Goal: Obtain resource: Download file/media

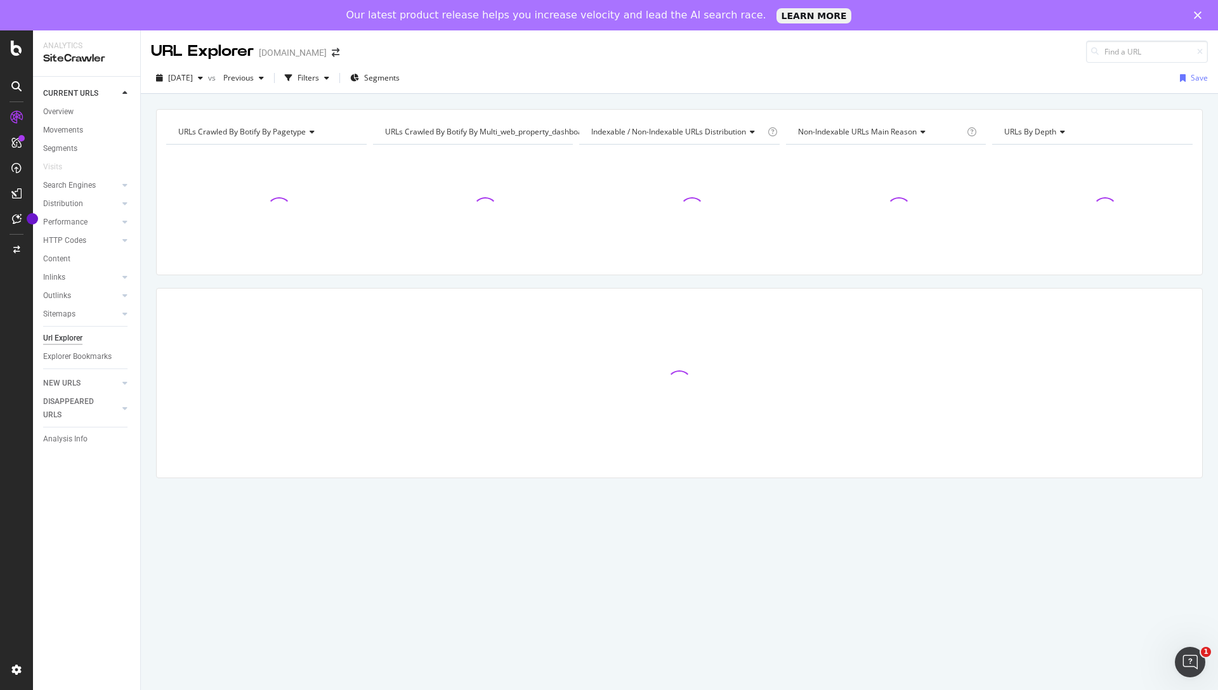
click at [1197, 11] on icon "Close" at bounding box center [1198, 15] width 8 height 8
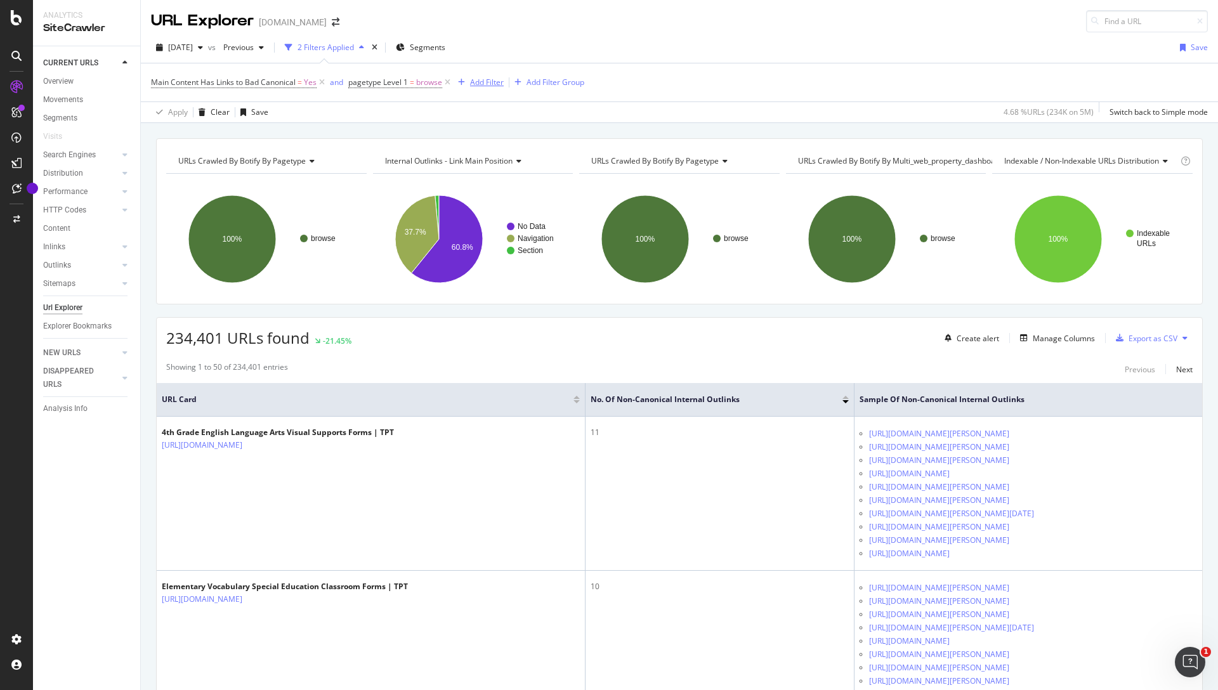
click at [489, 81] on div "Add Filter" at bounding box center [487, 82] width 34 height 11
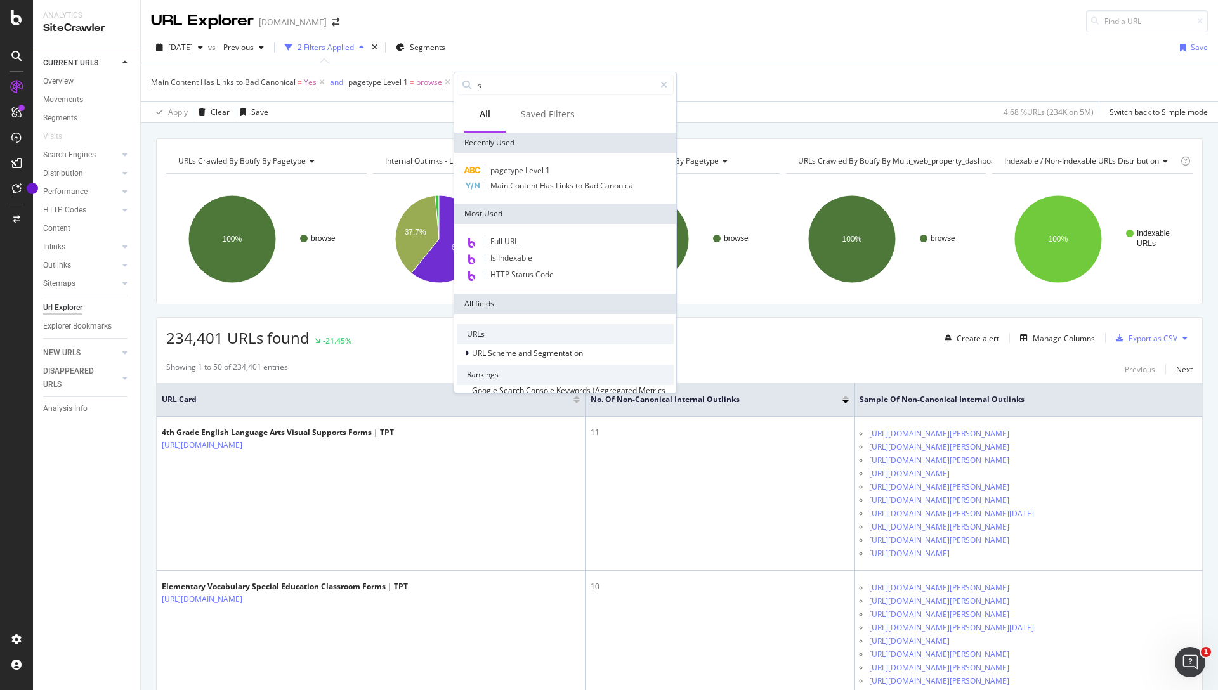
type input "sa"
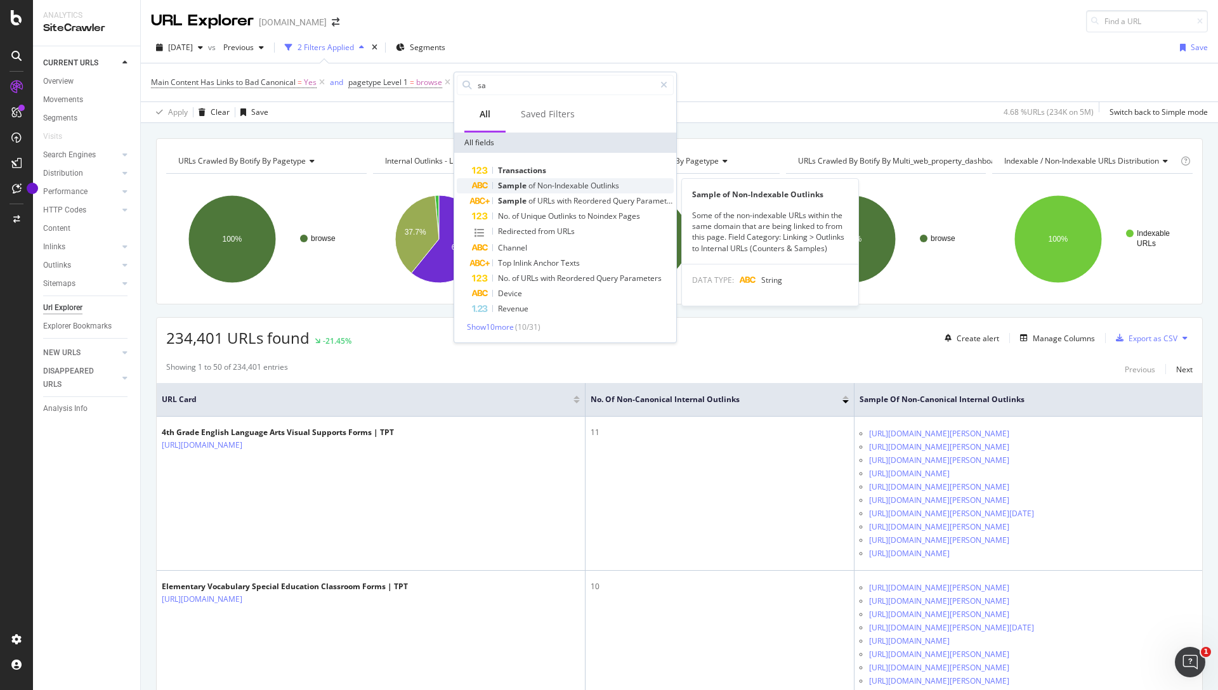
click at [534, 188] on span "of" at bounding box center [533, 185] width 9 height 11
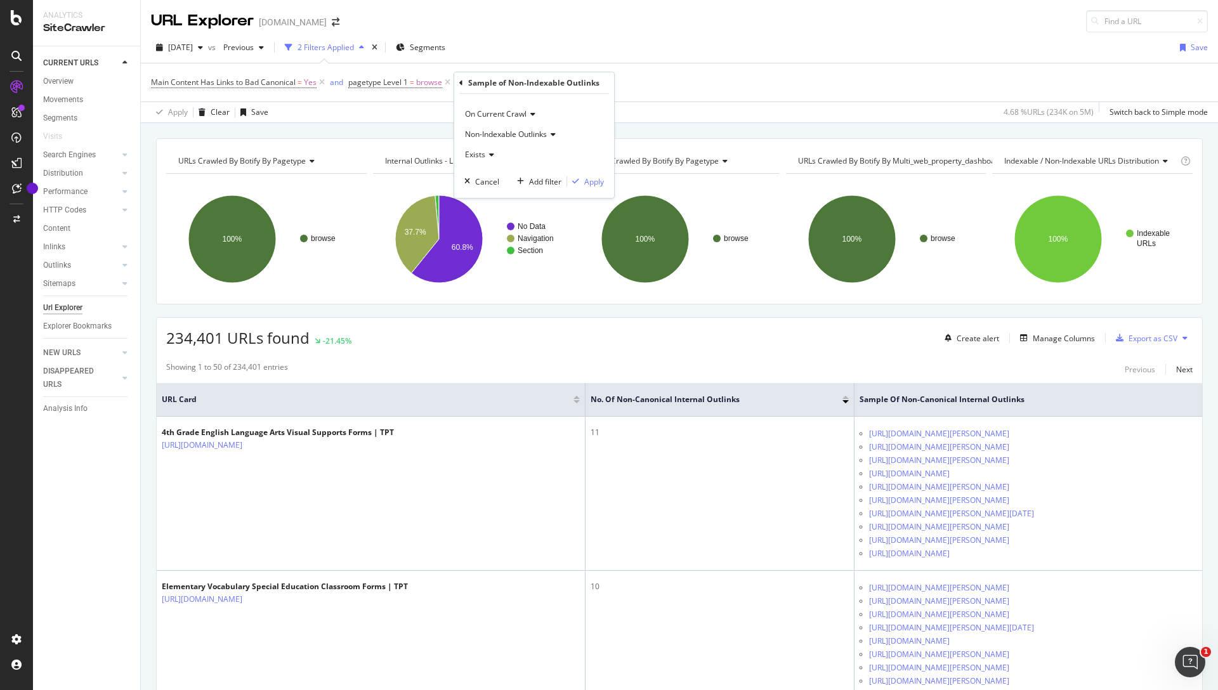
click at [477, 155] on span "Exists" at bounding box center [475, 154] width 20 height 11
click at [525, 150] on div "Exists" at bounding box center [534, 155] width 140 height 20
click at [537, 181] on div "Add filter" at bounding box center [545, 181] width 32 height 11
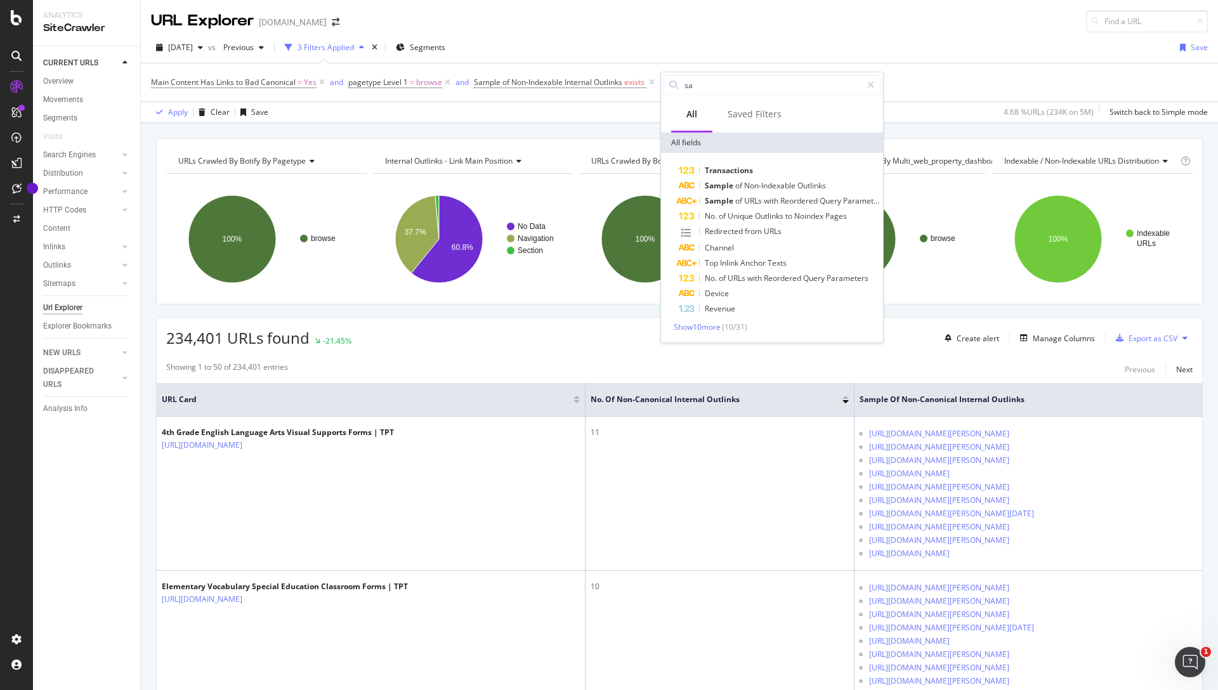
click at [586, 104] on div "Apply Clear Save 4.68 % URLs ( 234K on 5M ) Switch back to Simple mode" at bounding box center [679, 112] width 1077 height 21
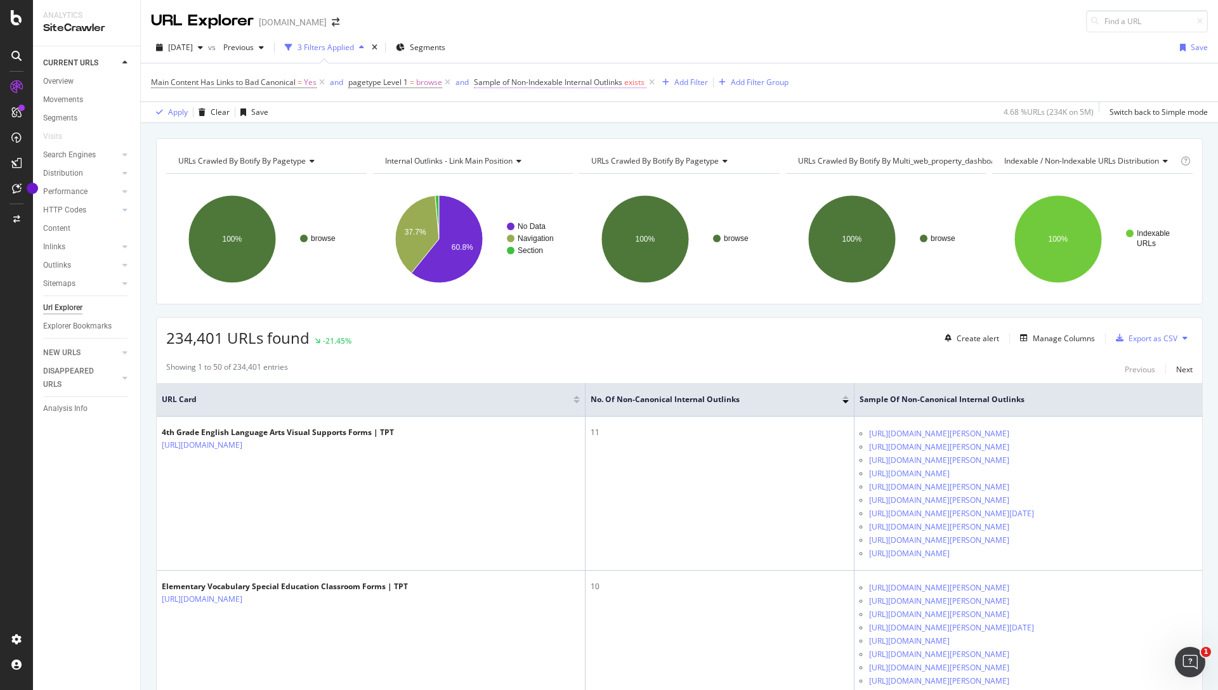
click at [630, 80] on span "exists" at bounding box center [634, 82] width 20 height 11
click at [543, 107] on span "On Current Crawl" at bounding box center [517, 112] width 62 height 11
click at [578, 99] on div "On Current Crawl On Current Crawl On Compared Crawl Non-Indexable Outlinks Exis…" at bounding box center [555, 144] width 160 height 104
click at [531, 134] on span "Non-Indexable Outlinks" at bounding box center [527, 132] width 82 height 11
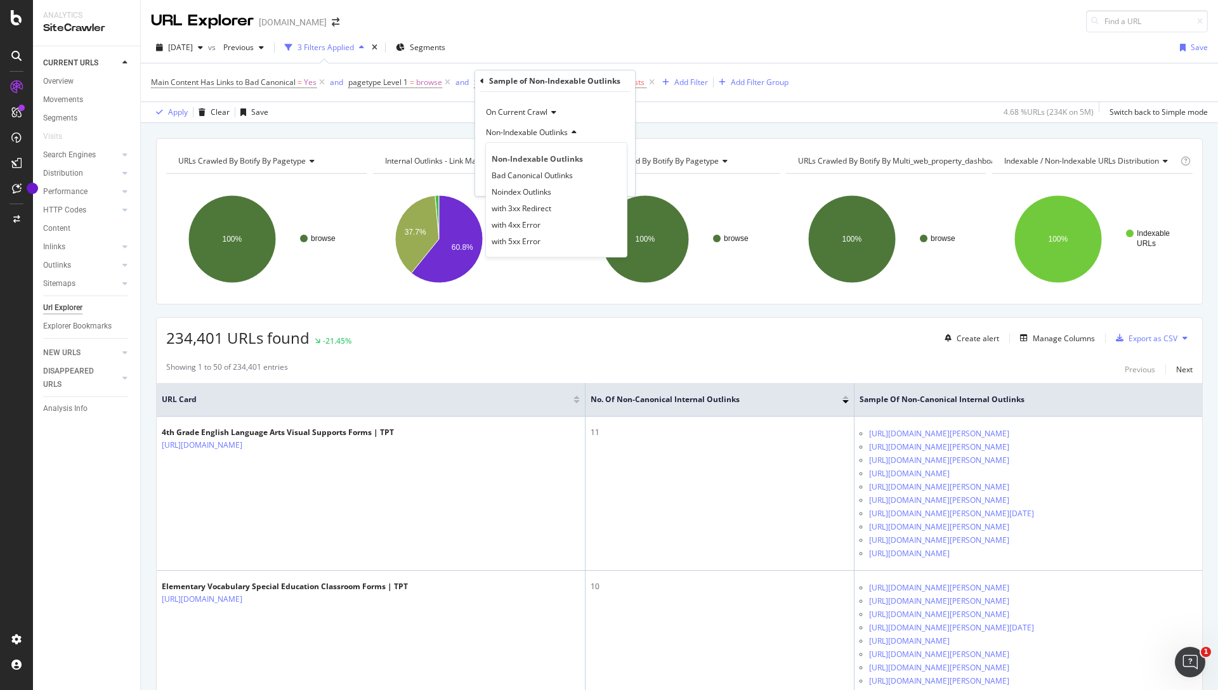
click at [588, 105] on div "On Current Crawl" at bounding box center [555, 112] width 140 height 20
click at [728, 93] on div "Main Content Has Links to Bad Canonical = Yes and pagetype Level 1 = browse and…" at bounding box center [679, 82] width 1057 height 38
click at [653, 81] on icon at bounding box center [652, 82] width 11 height 13
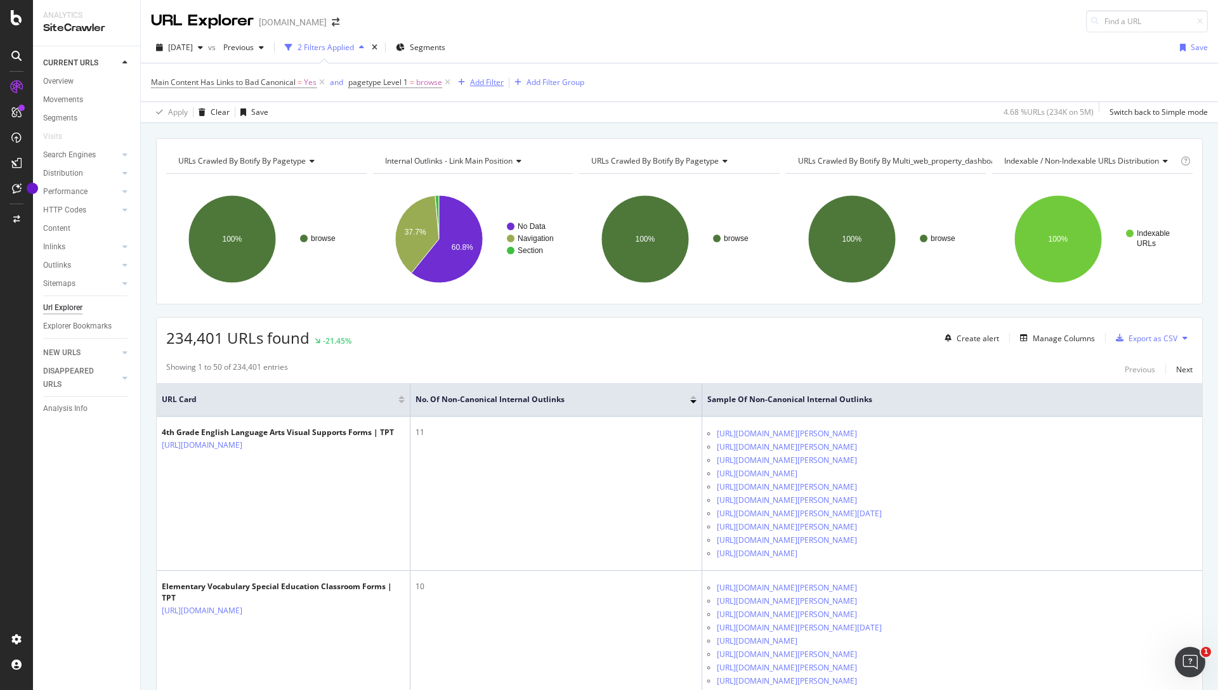
click at [489, 85] on div "Add Filter" at bounding box center [487, 82] width 34 height 11
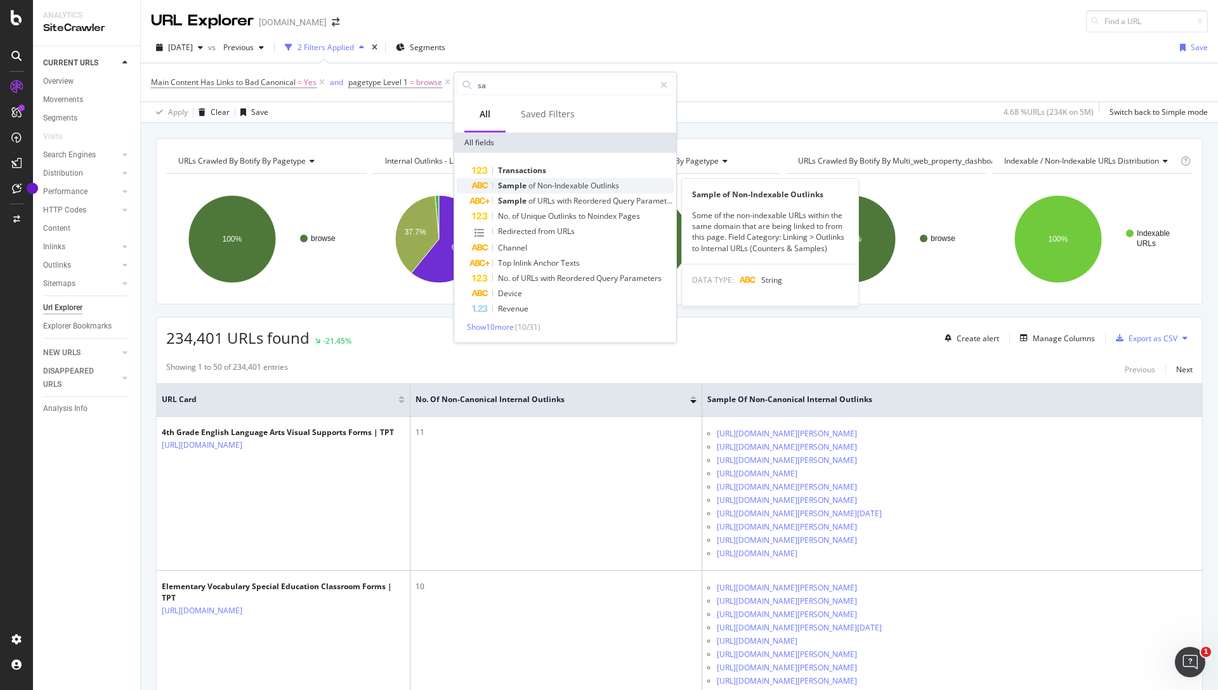
click at [537, 187] on span "Non-Indexable" at bounding box center [563, 185] width 53 height 11
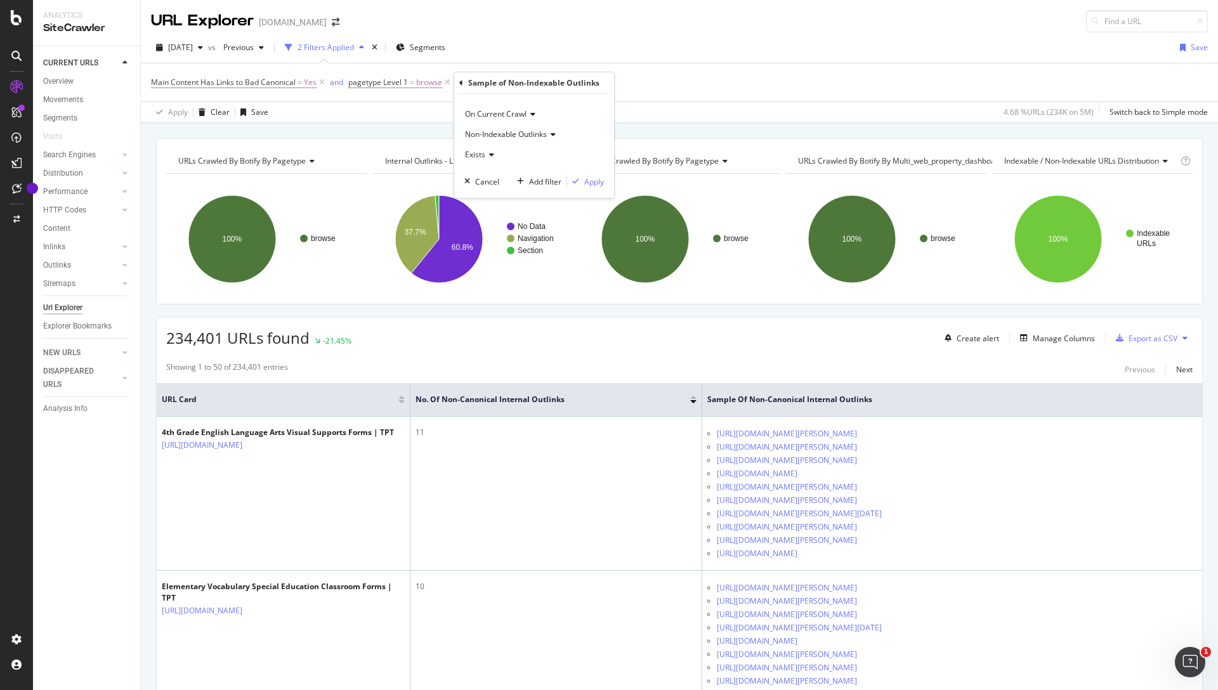
click at [508, 110] on span "On Current Crawl" at bounding box center [496, 114] width 62 height 11
click at [569, 98] on div "On Current Crawl On Current Crawl On Compared Crawl Non-Indexable Outlinks Exis…" at bounding box center [534, 146] width 160 height 104
click at [490, 152] on icon at bounding box center [489, 155] width 9 height 8
click at [571, 145] on div "Exists" at bounding box center [534, 155] width 140 height 20
click at [589, 339] on div "234,401 URLs found -21.45% Create alert Manage Columns Export as CSV" at bounding box center [680, 333] width 1046 height 31
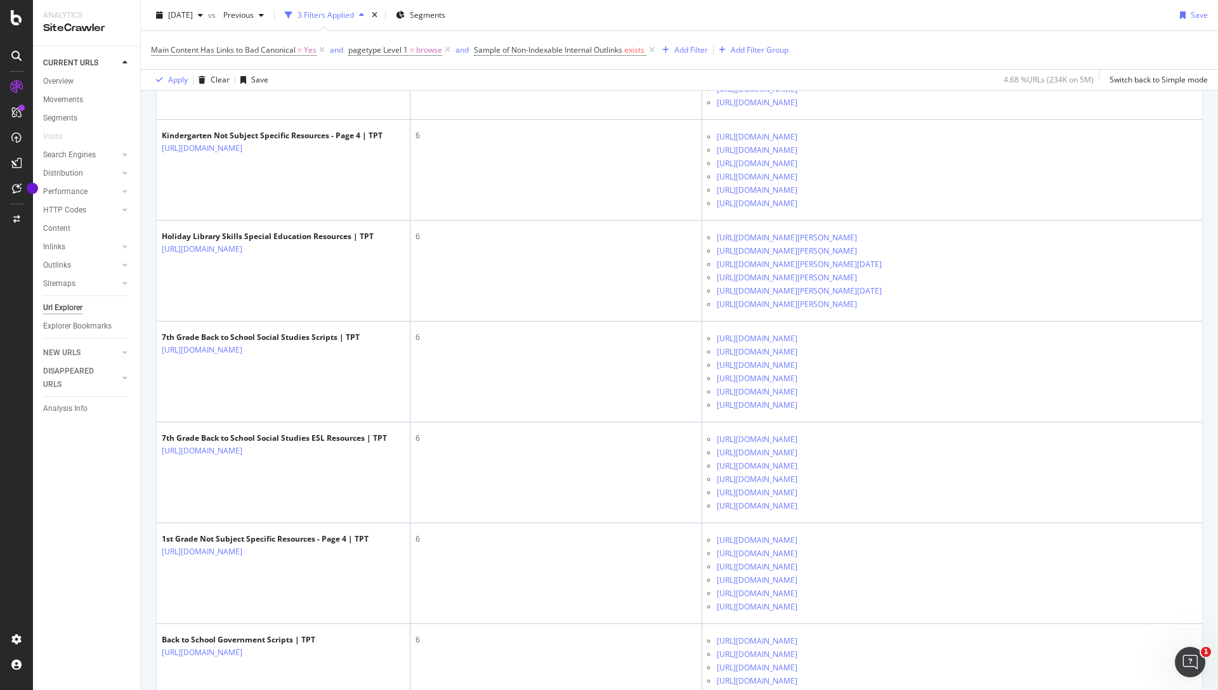
scroll to position [3550, 0]
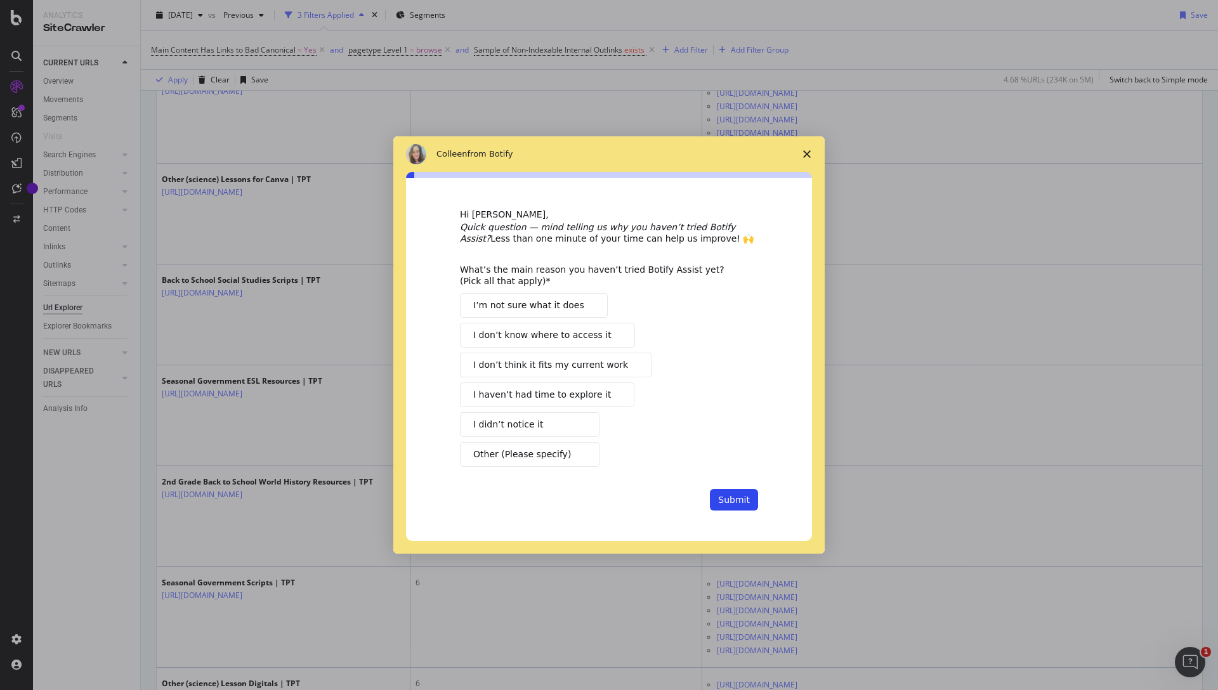
scroll to position [0, 0]
click at [805, 147] on span "Close survey" at bounding box center [807, 154] width 36 height 36
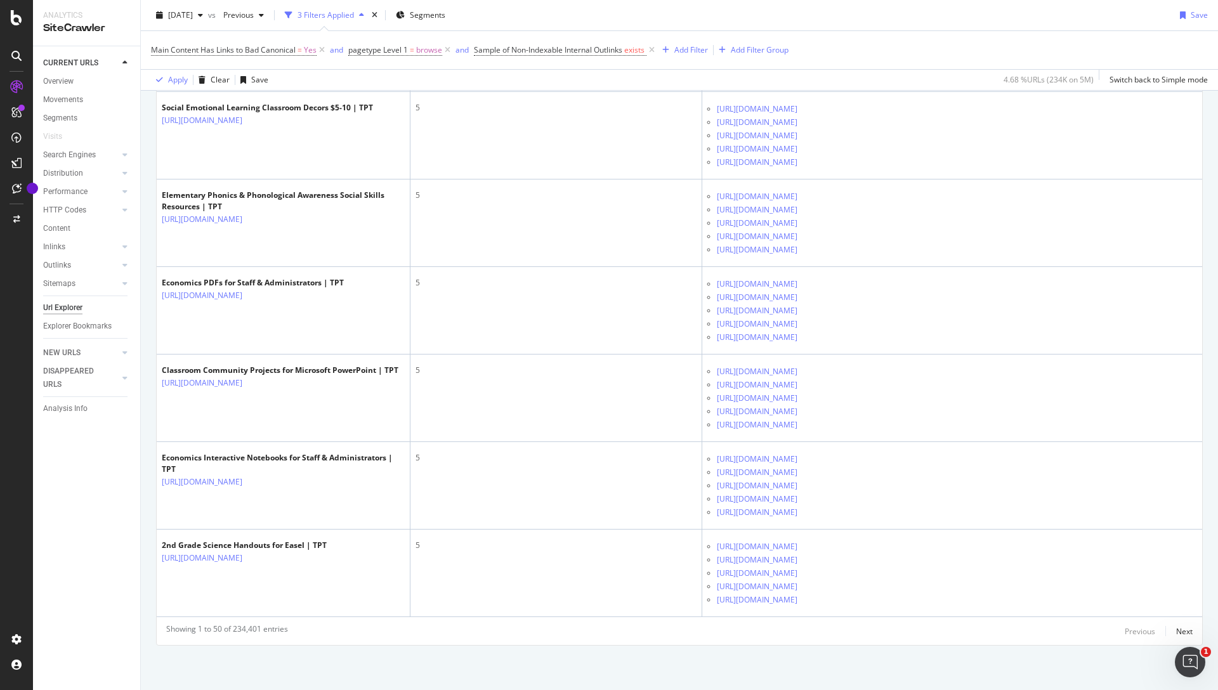
scroll to position [7379, 0]
click at [1176, 630] on div "Next" at bounding box center [1184, 631] width 16 height 11
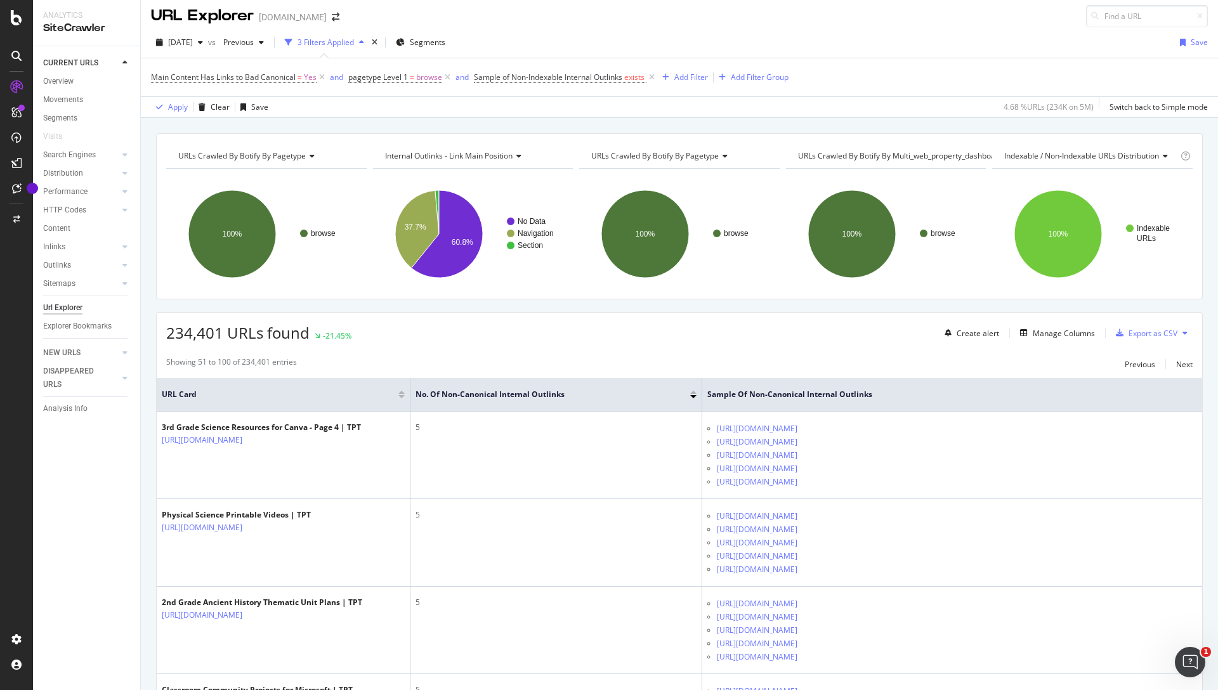
scroll to position [0, 0]
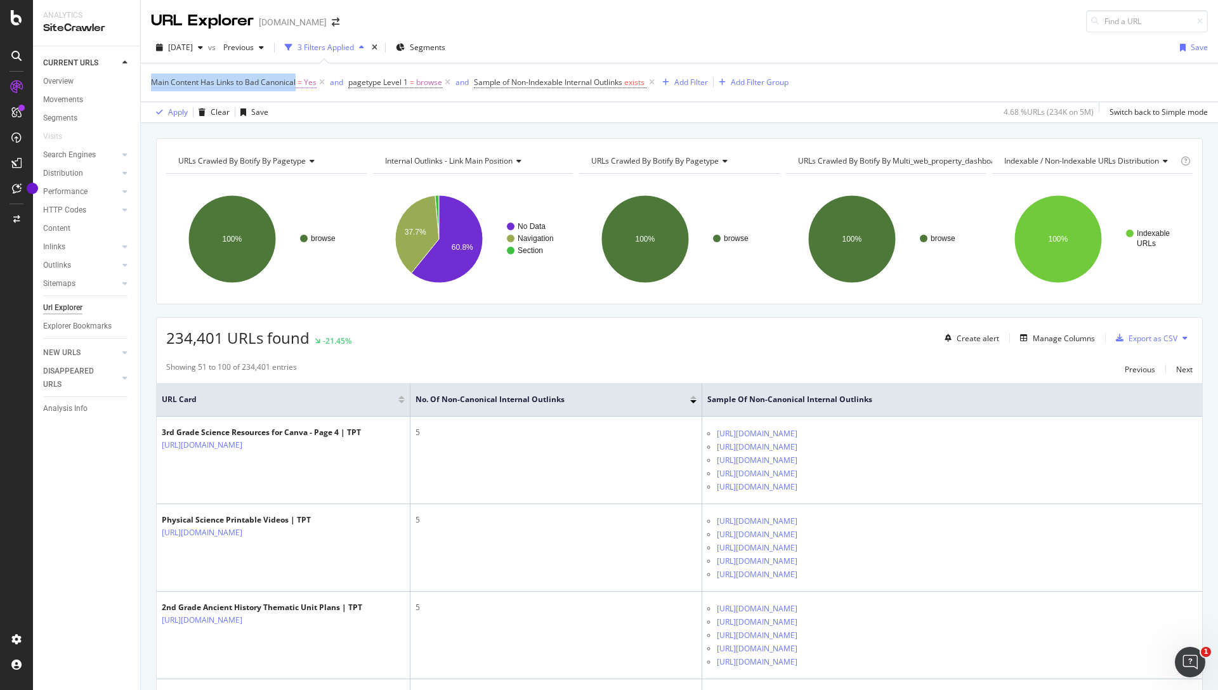
drag, startPoint x: 147, startPoint y: 81, endPoint x: 297, endPoint y: 82, distance: 150.4
click at [297, 82] on div "Main Content Has Links to Bad Canonical = Yes and pagetype Level 1 = browse and…" at bounding box center [679, 93] width 1077 height 60
copy span "Main Content Has Links to Bad Canonical"
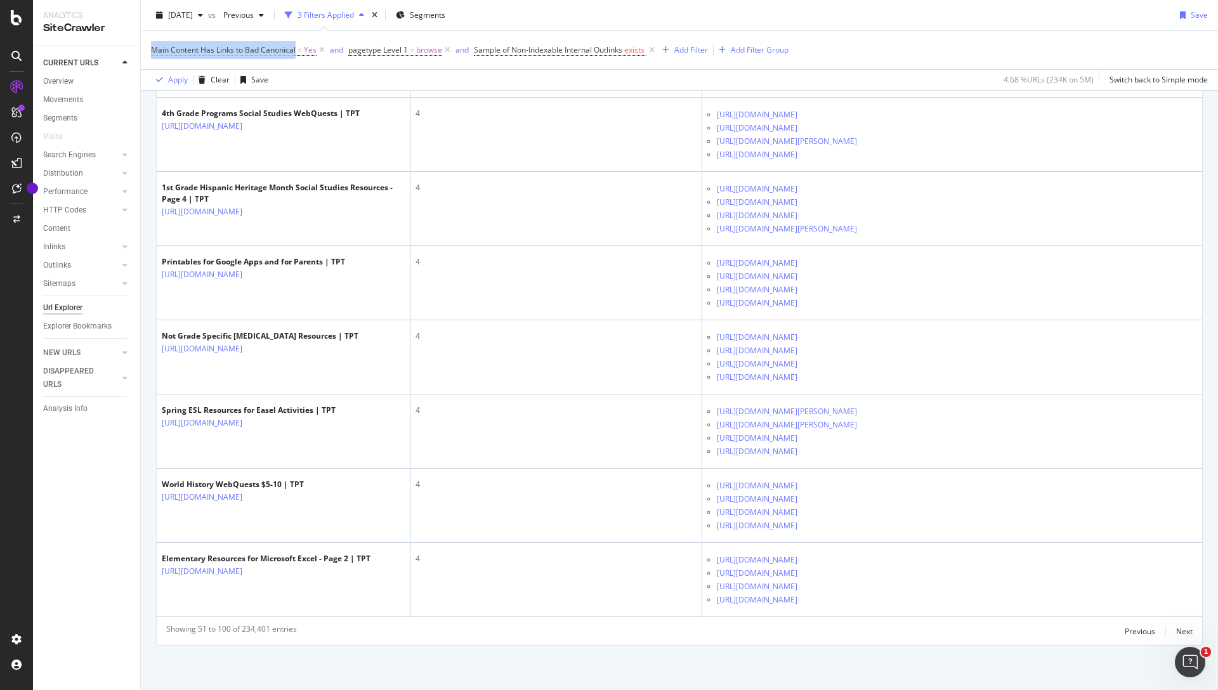
scroll to position [5288, 0]
click at [1192, 630] on div "Next" at bounding box center [1184, 631] width 16 height 11
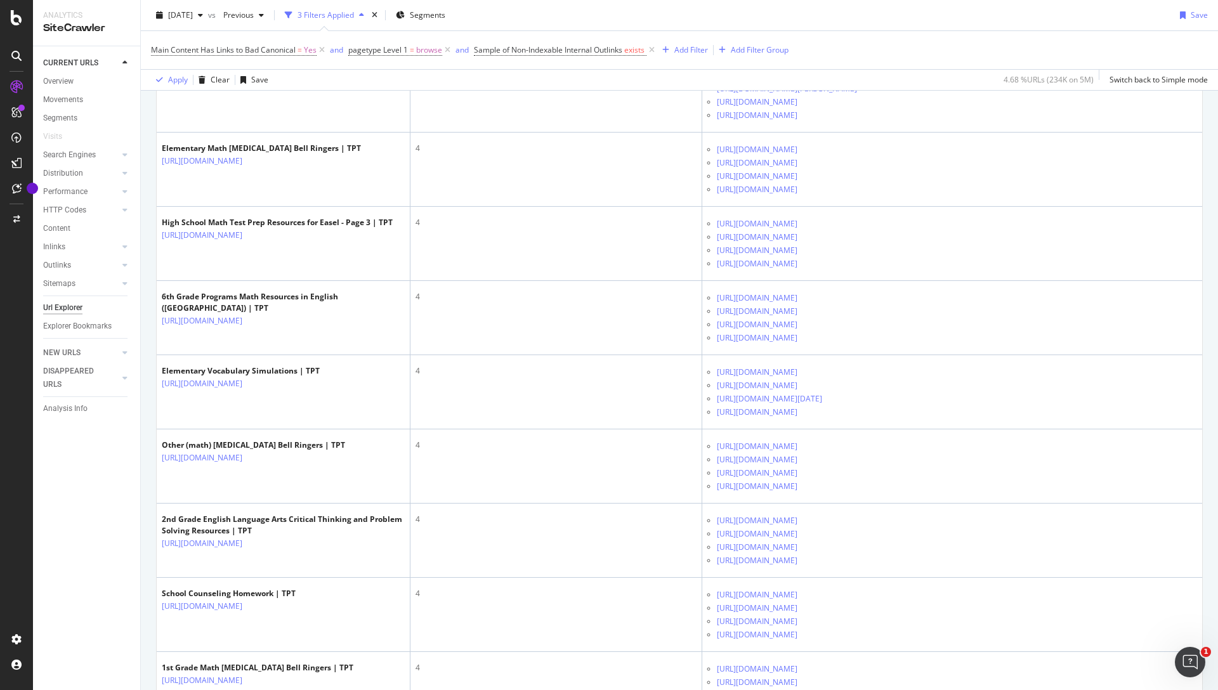
scroll to position [0, 0]
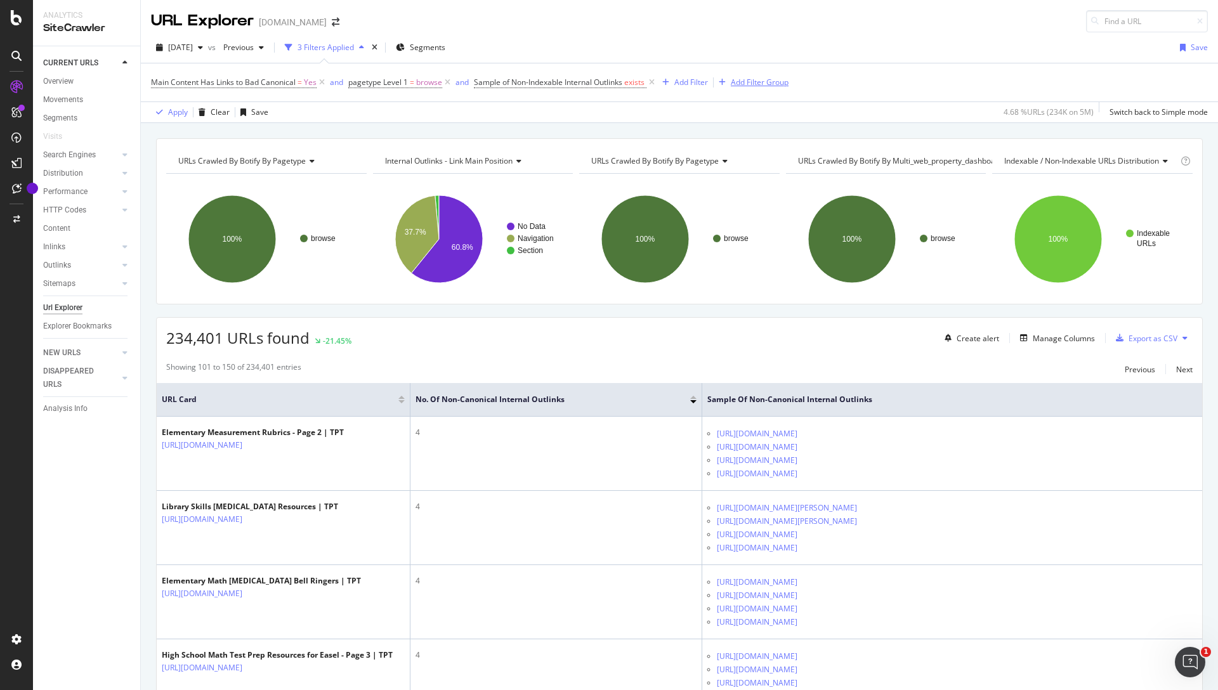
click at [763, 76] on div "Add Filter Group" at bounding box center [751, 83] width 75 height 14
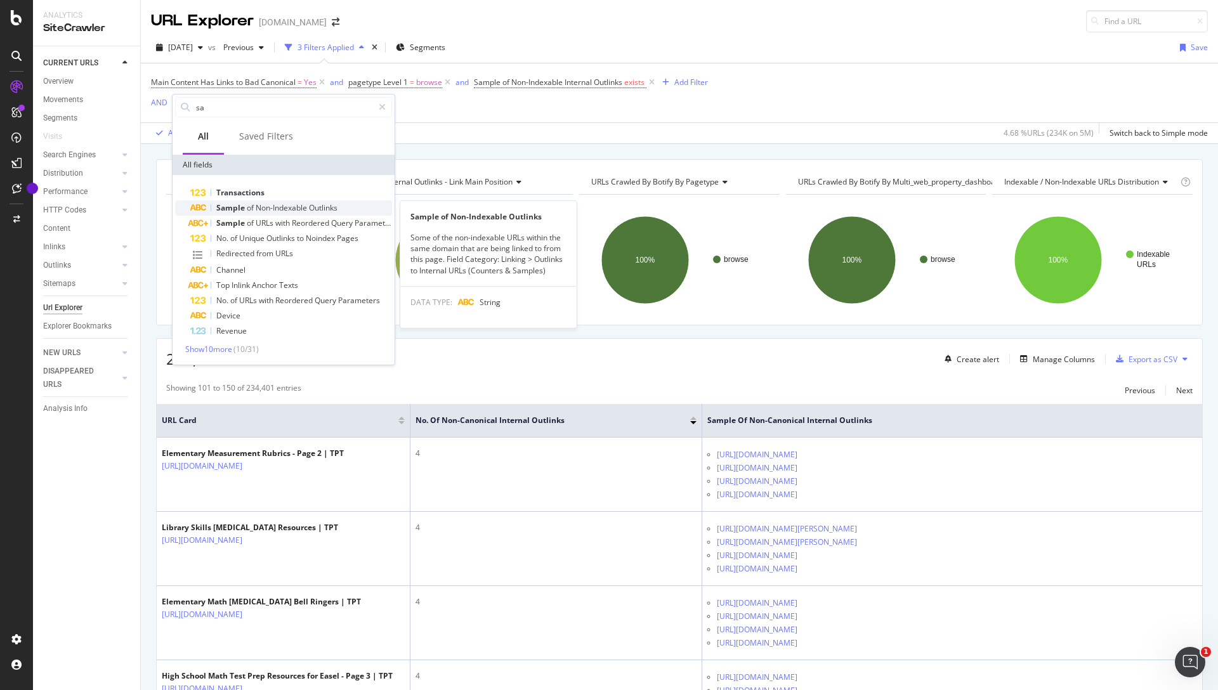
click at [326, 207] on span "Outlinks" at bounding box center [323, 207] width 29 height 11
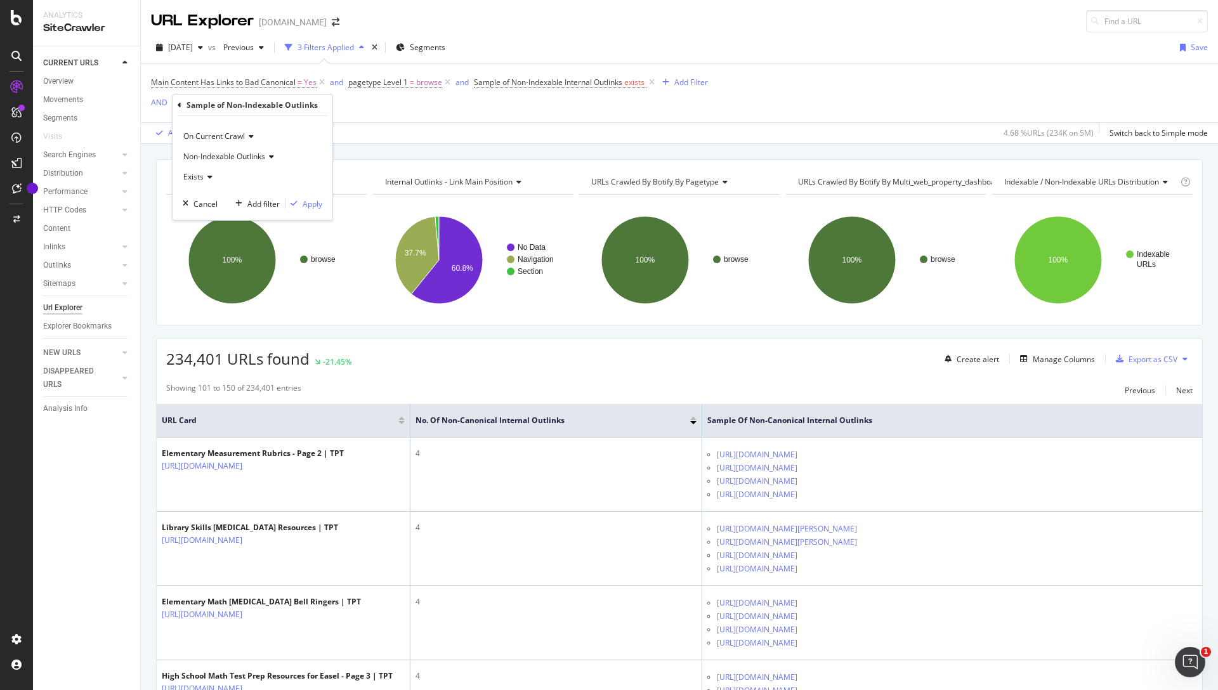
click at [193, 178] on span "Exists" at bounding box center [193, 176] width 20 height 11
click at [219, 152] on span "Non-Indexable Outlinks" at bounding box center [224, 156] width 82 height 11
click at [453, 121] on div "Main Content Has Links to Bad Canonical = Yes and pagetype Level 1 = browse and…" at bounding box center [679, 92] width 1057 height 59
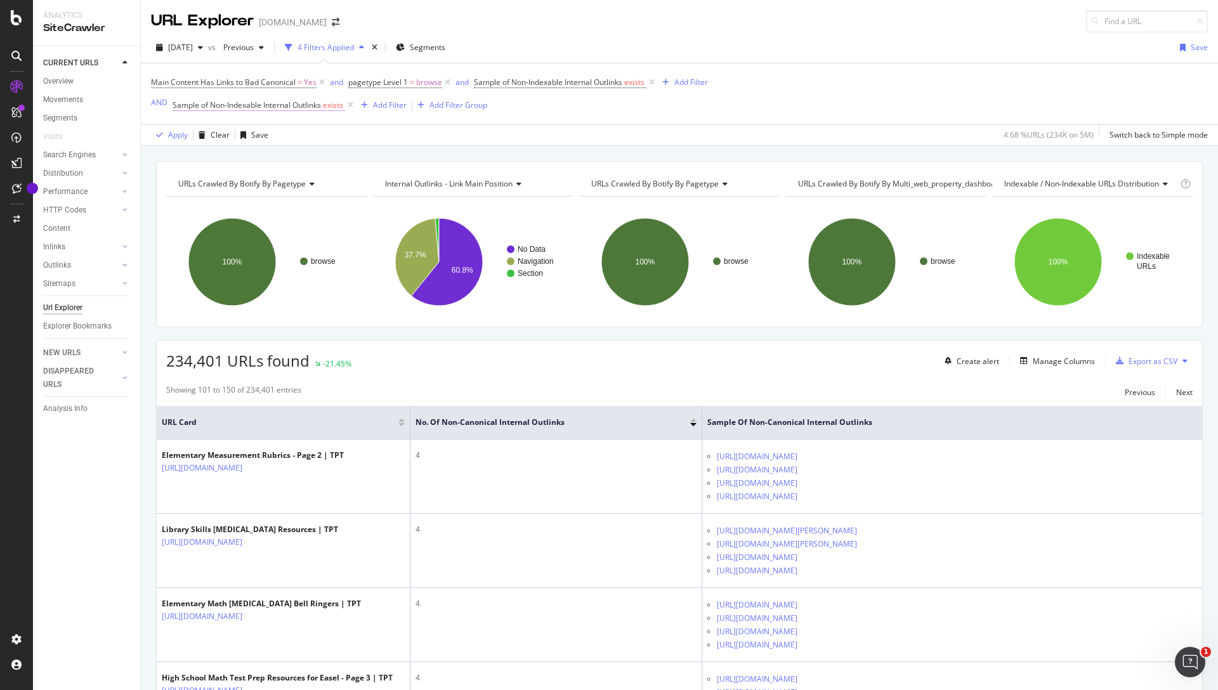
click at [345, 103] on span "Sample of Non-Indexable Internal Outlinks exists" at bounding box center [259, 105] width 173 height 11
click at [354, 102] on icon at bounding box center [350, 105] width 11 height 13
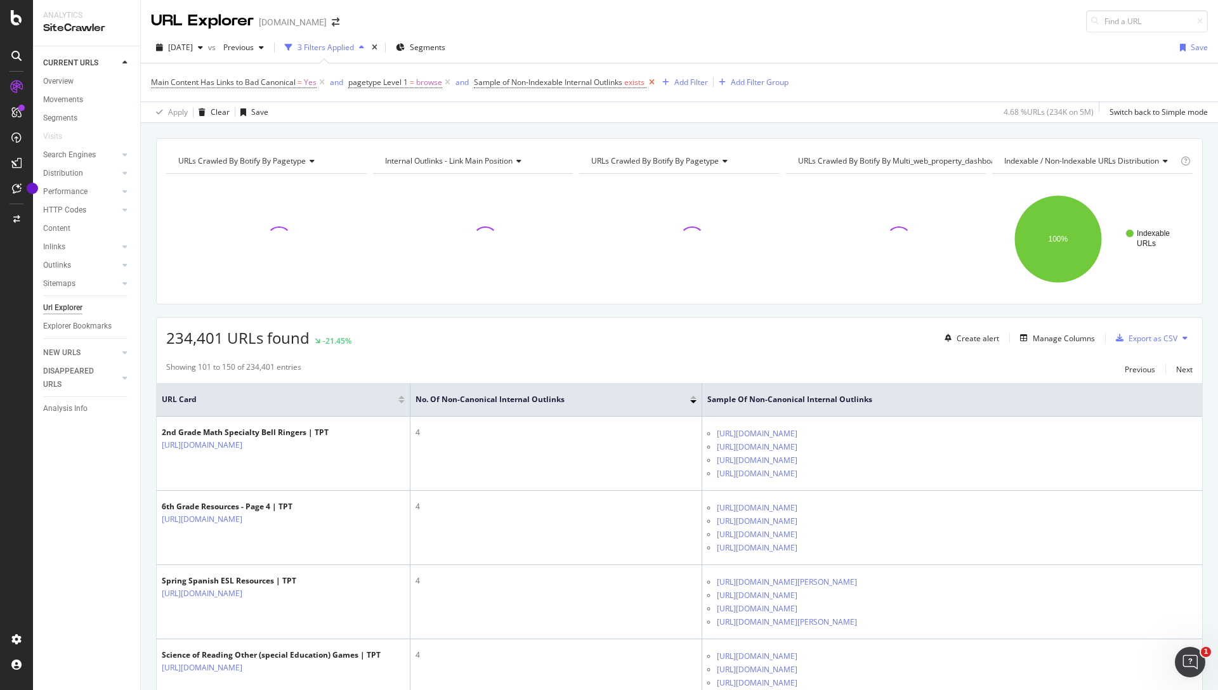
click at [654, 82] on icon at bounding box center [652, 82] width 11 height 13
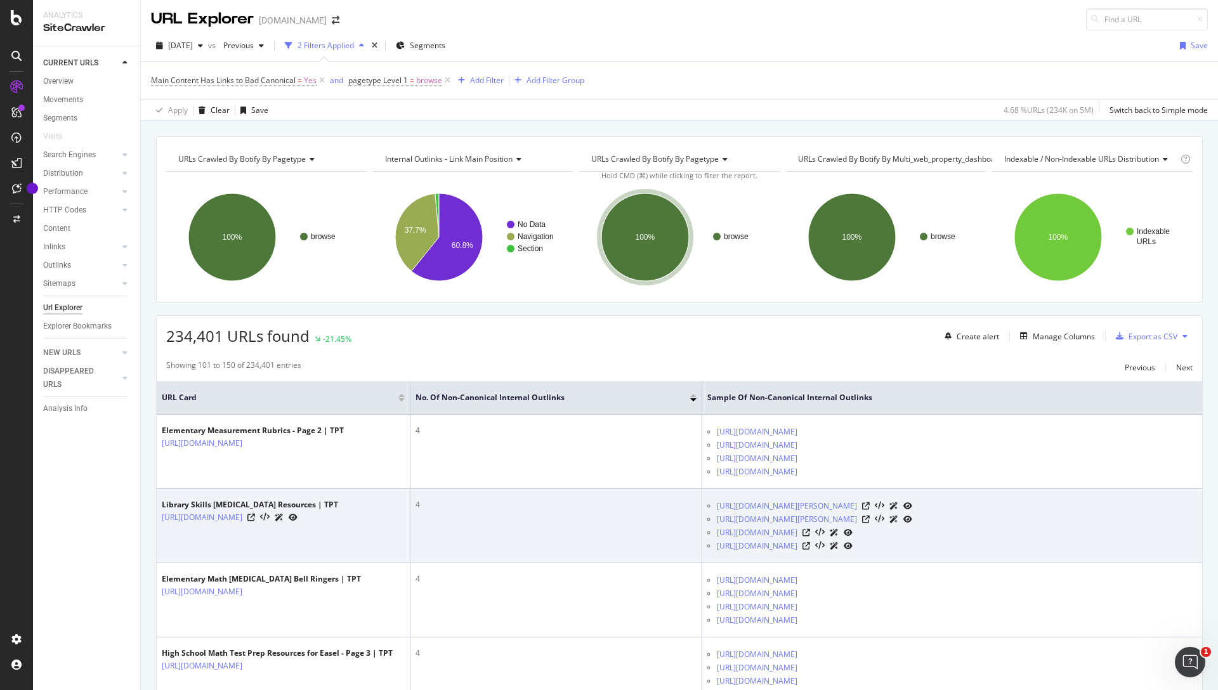
scroll to position [6, 0]
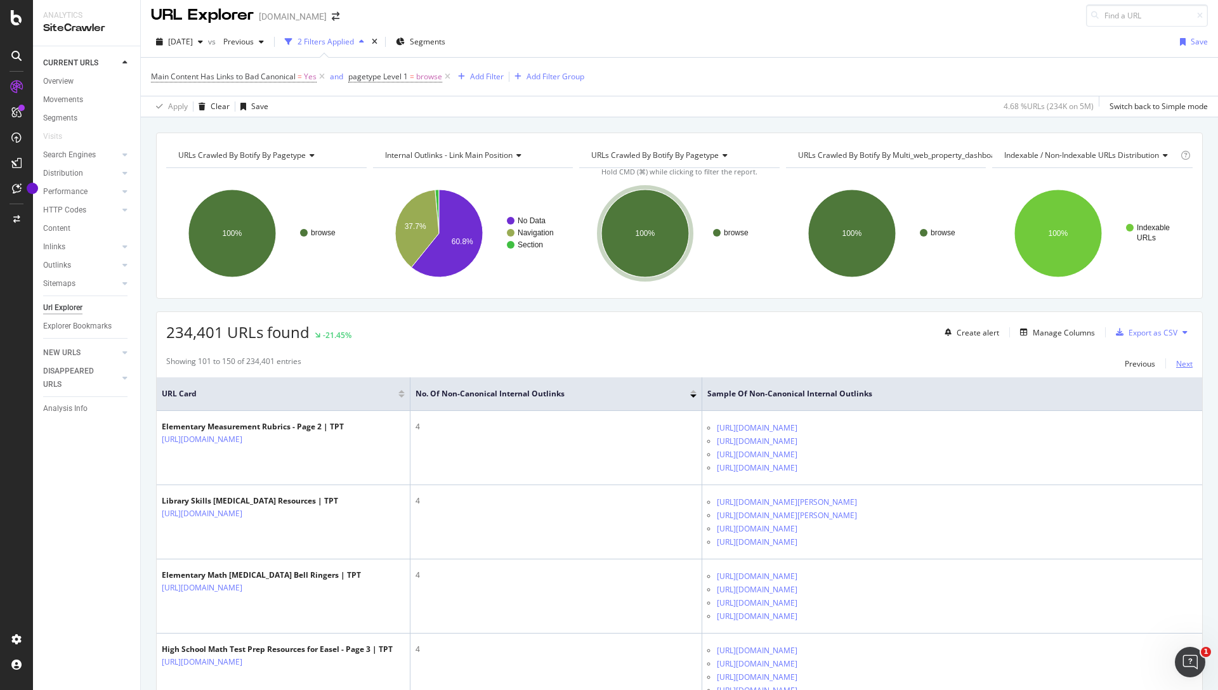
click at [1180, 361] on div "Next" at bounding box center [1184, 364] width 16 height 11
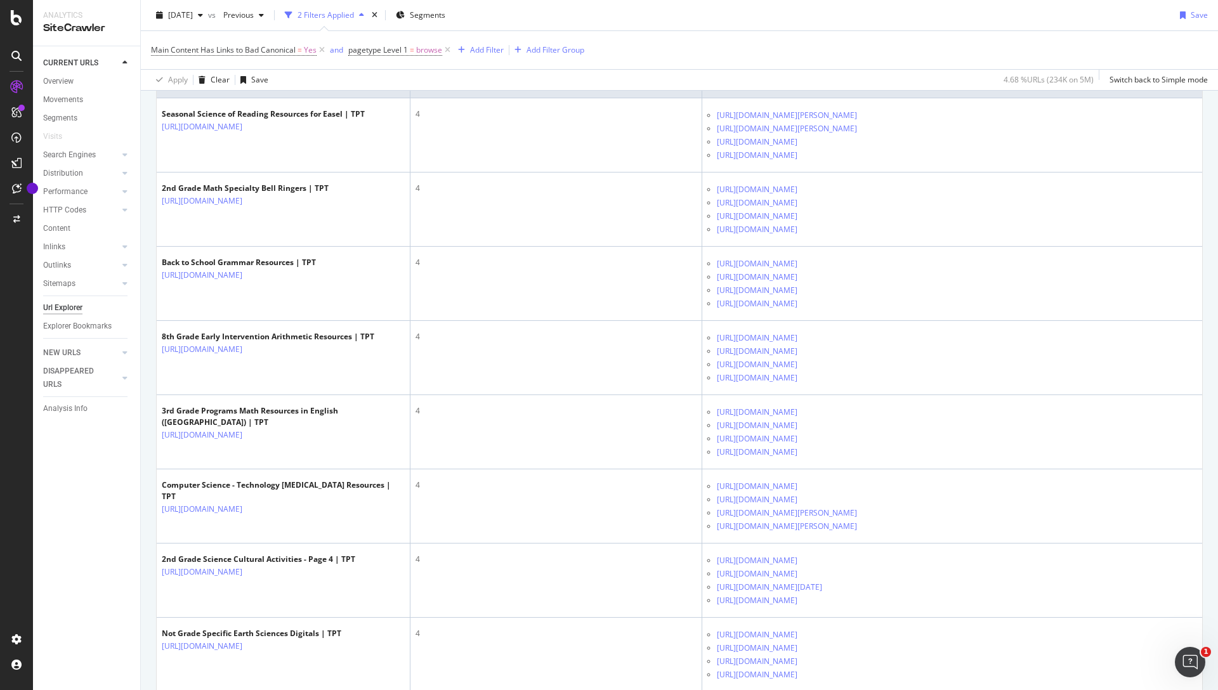
scroll to position [0, 0]
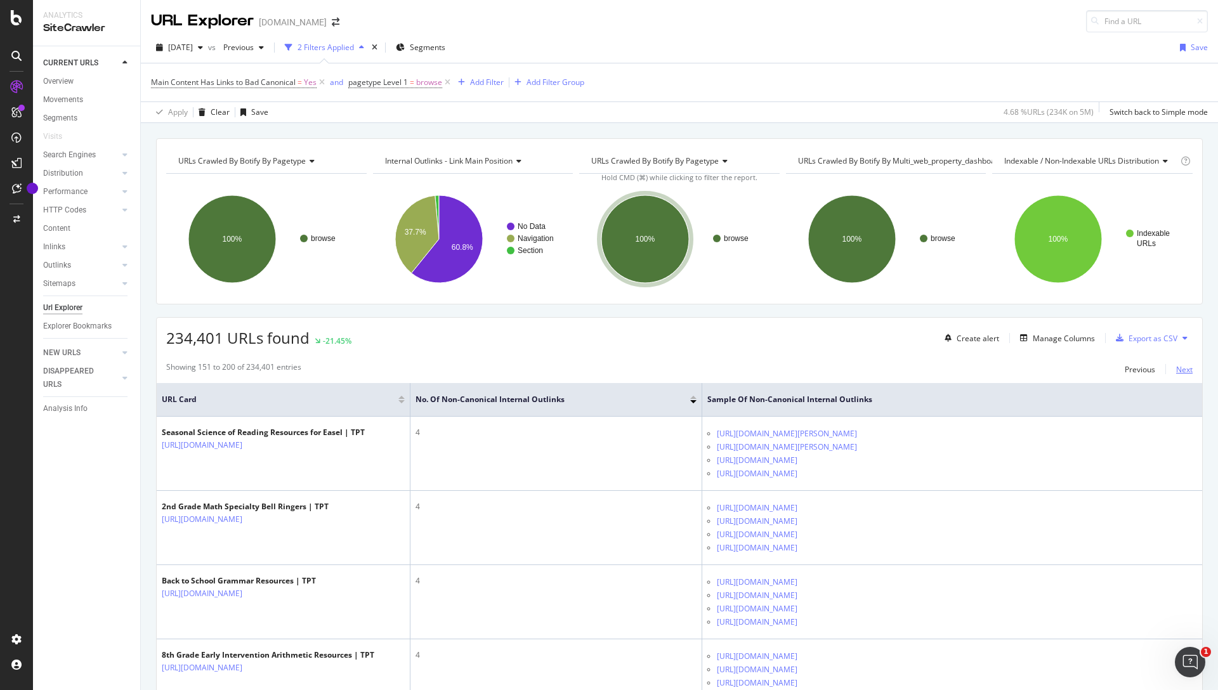
click at [1177, 371] on div "Next" at bounding box center [1184, 369] width 16 height 11
click at [1147, 334] on div "Export as CSV" at bounding box center [1153, 338] width 49 height 11
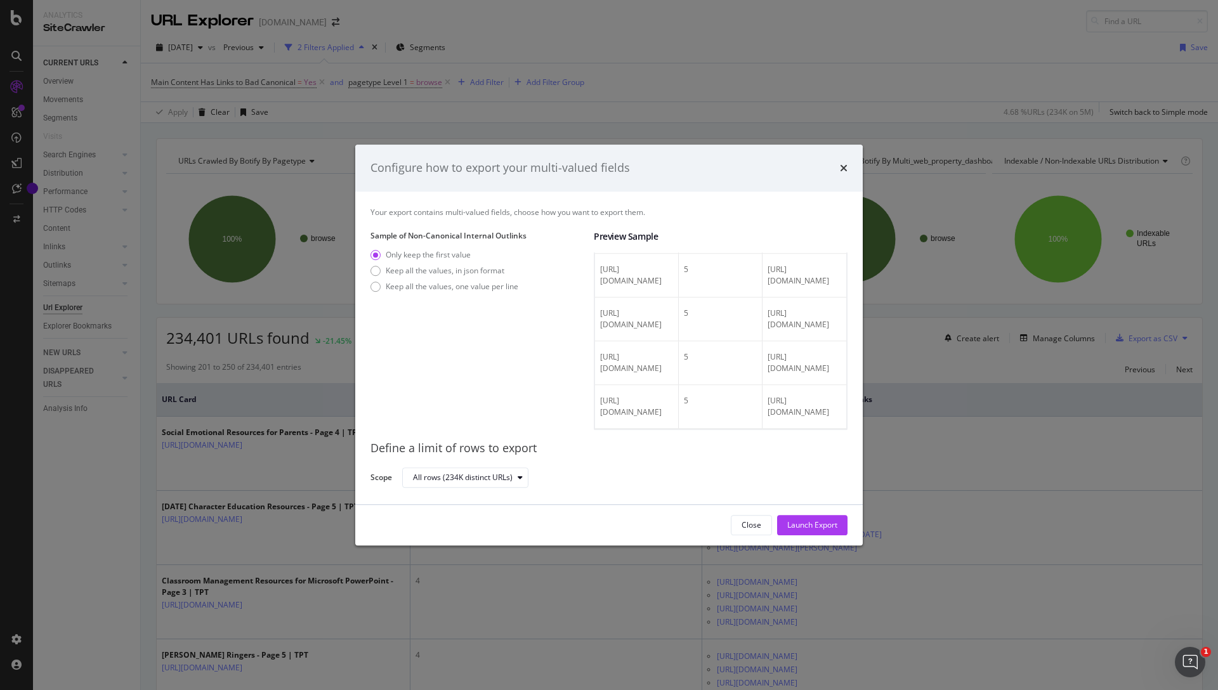
scroll to position [2768, 0]
click at [454, 287] on div "Keep all the values, one value per line" at bounding box center [452, 286] width 133 height 11
click at [514, 473] on div "All rows (234K distinct URLs)" at bounding box center [470, 478] width 115 height 18
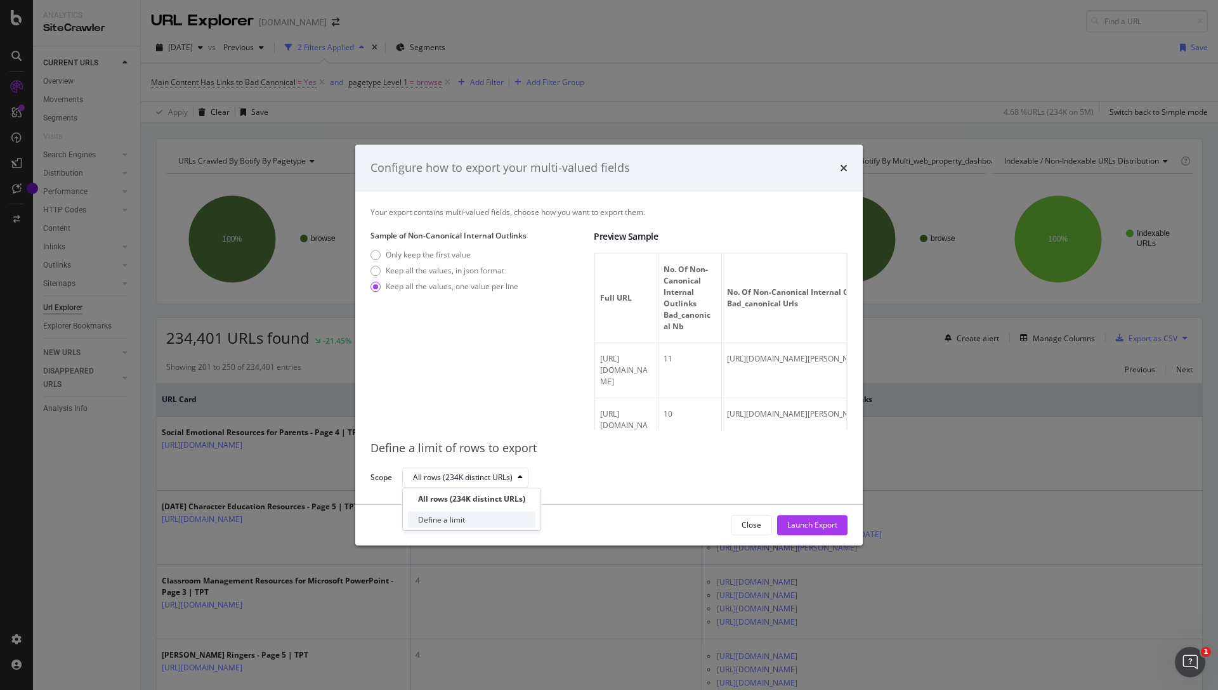
click at [487, 517] on div "Define a limit" at bounding box center [472, 520] width 128 height 16
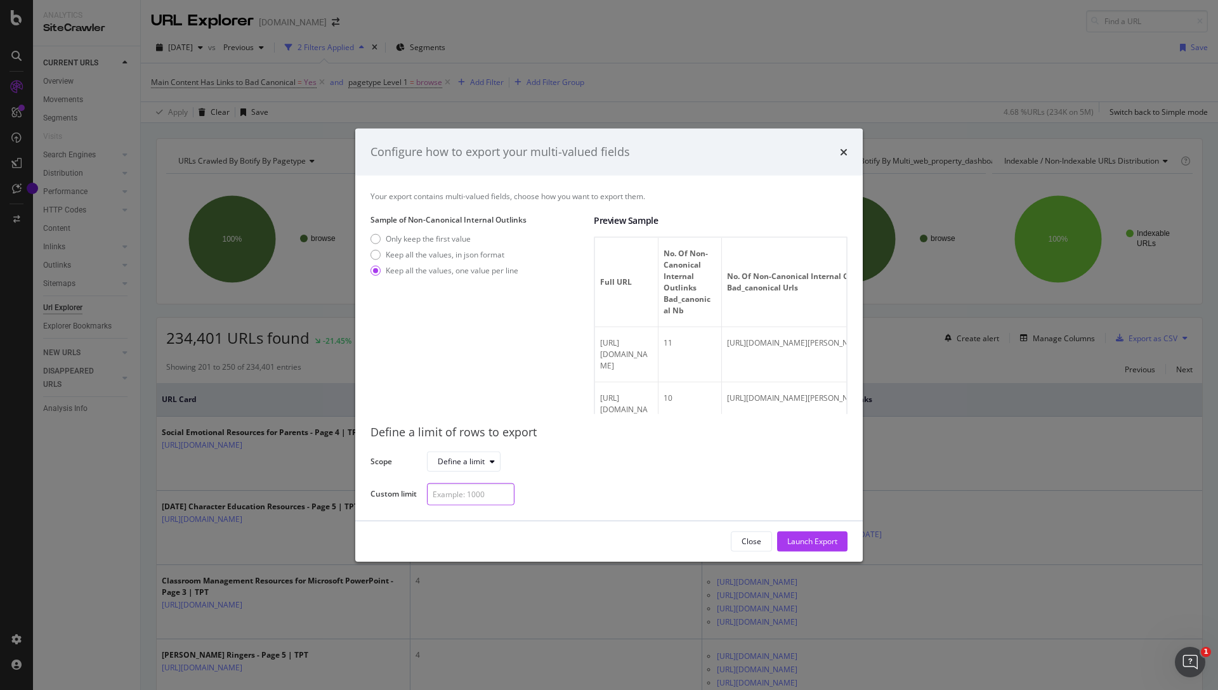
click at [470, 494] on input "modal" at bounding box center [471, 494] width 88 height 22
type input "10000"
click at [569, 497] on div "10000" at bounding box center [632, 494] width 411 height 22
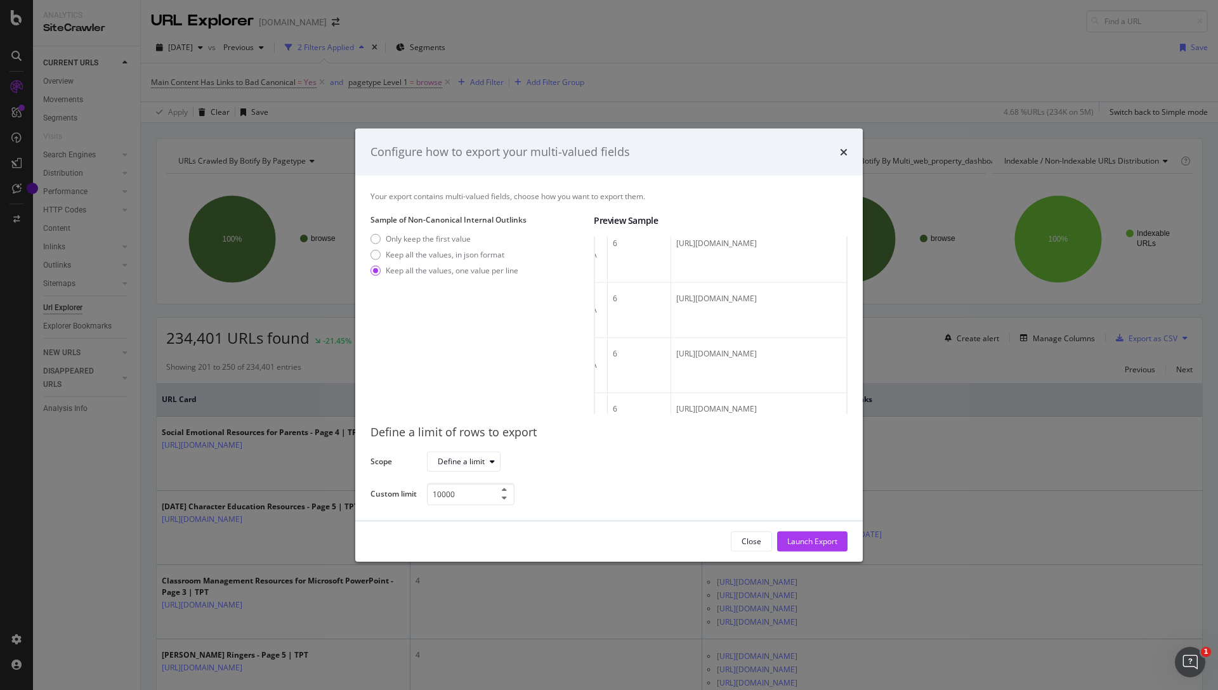
scroll to position [1215, 0]
click at [452, 251] on div "Keep all the values, in json format" at bounding box center [445, 254] width 119 height 11
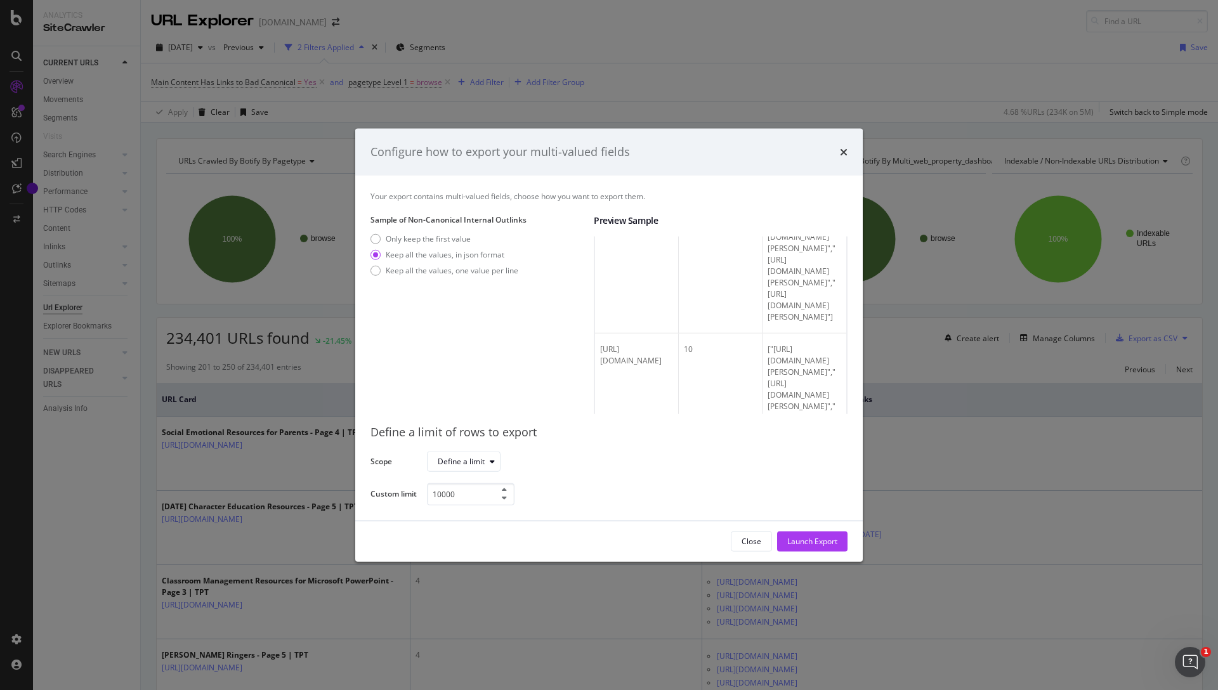
scroll to position [662, 0]
click at [800, 539] on div "Launch Export" at bounding box center [812, 541] width 50 height 11
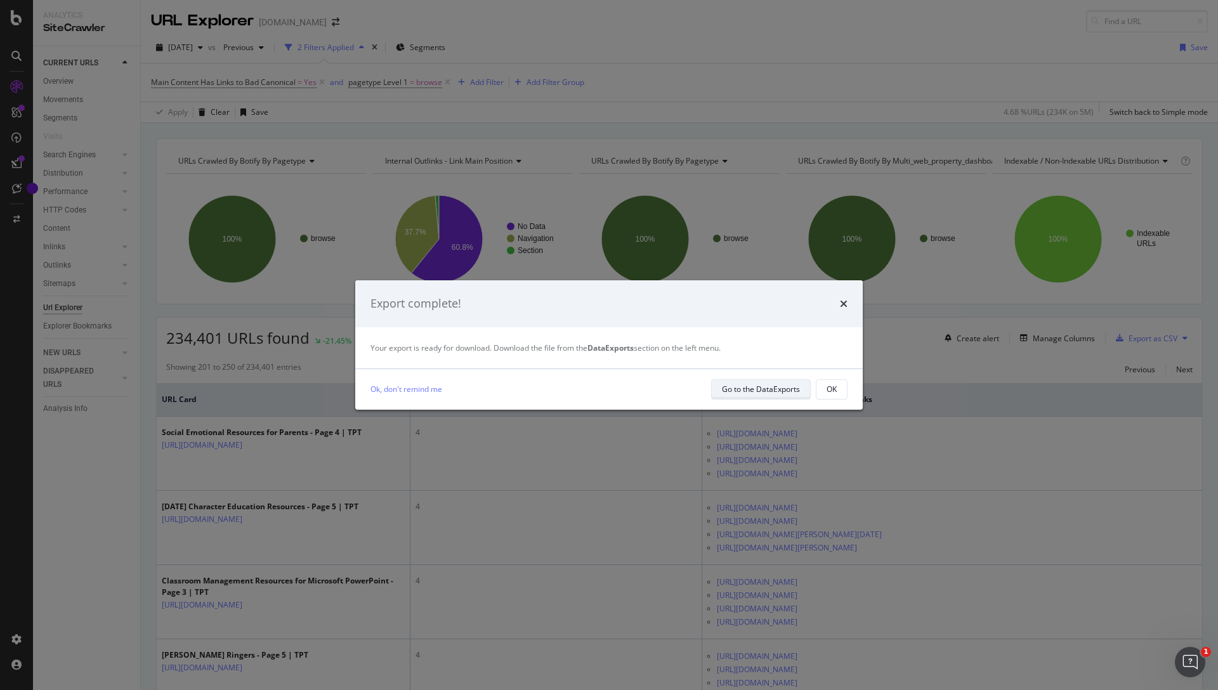
click at [758, 392] on div "Go to the DataExports" at bounding box center [761, 389] width 78 height 11
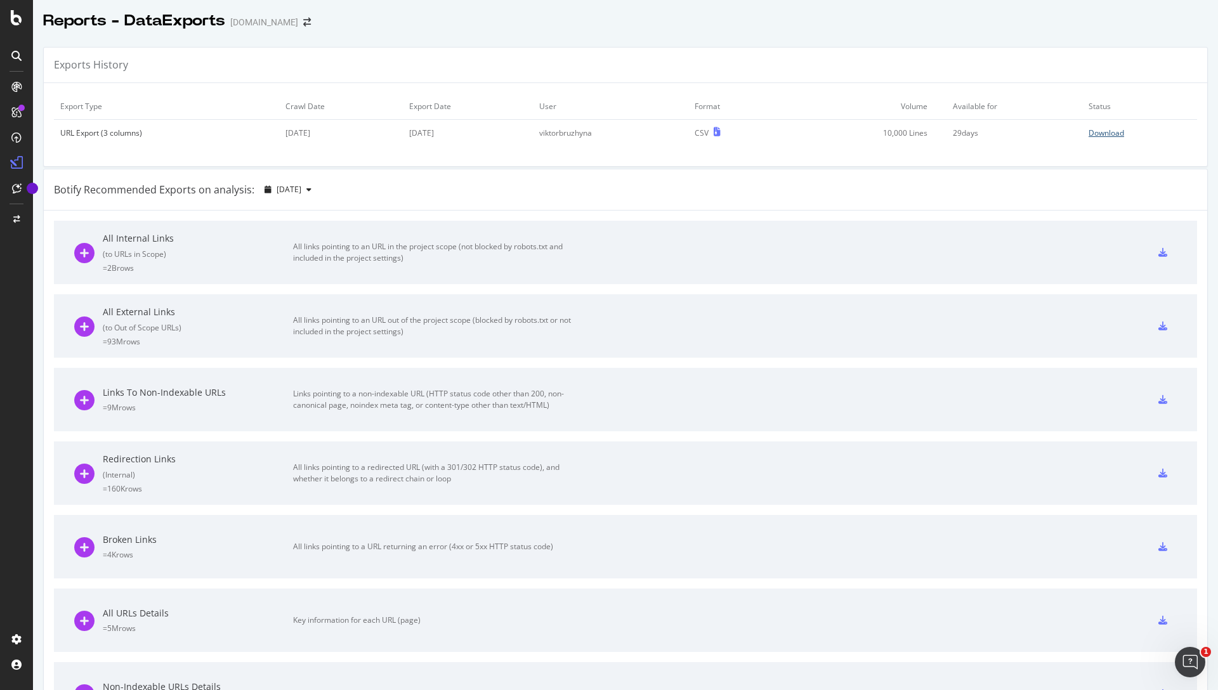
click at [1107, 129] on div "Download" at bounding box center [1107, 133] width 36 height 11
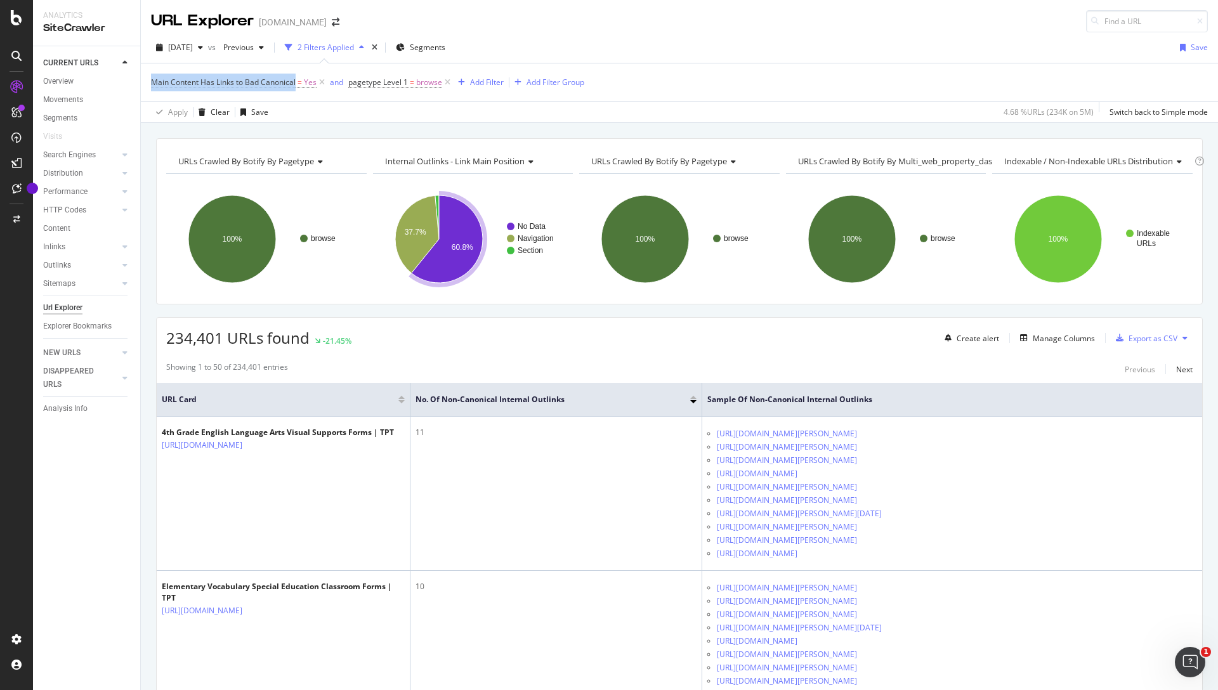
drag, startPoint x: 143, startPoint y: 82, endPoint x: 294, endPoint y: 89, distance: 151.1
click at [295, 89] on div "Main Content Has Links to Bad Canonical = Yes and pagetype Level 1 = browse Add…" at bounding box center [679, 93] width 1077 height 60
copy span "Main Content Has Links to Bad [PERSON_NAME]"
click at [78, 143] on div "ActionBoard" at bounding box center [71, 145] width 49 height 13
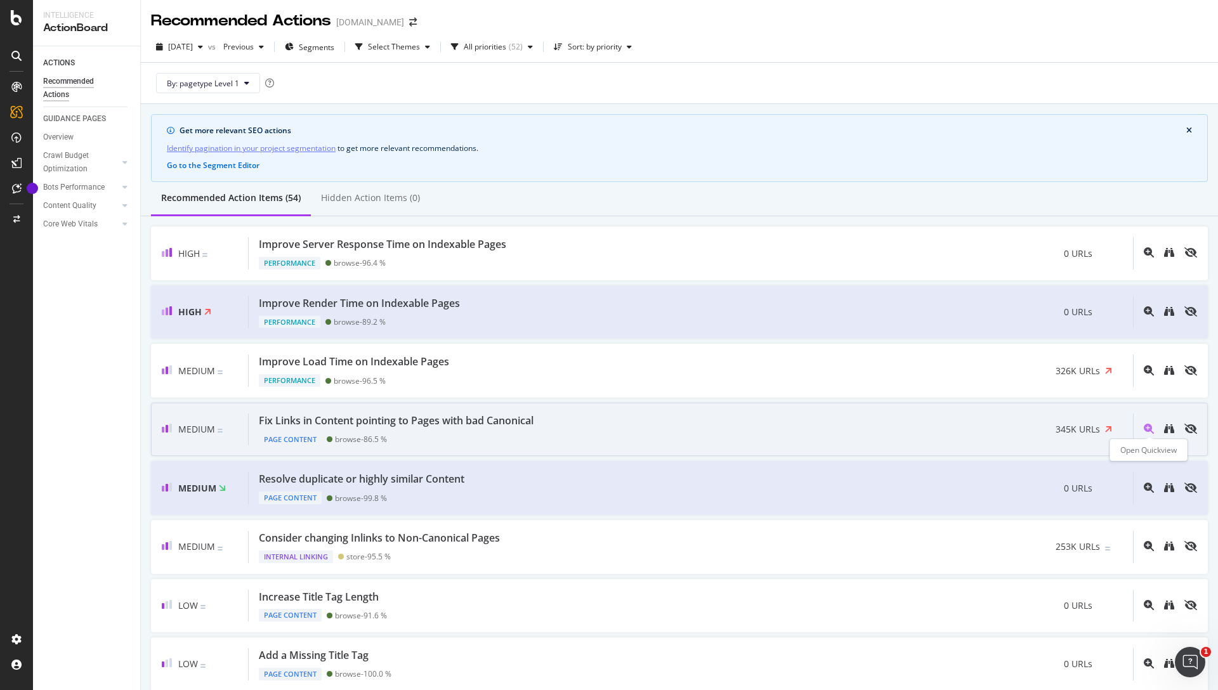
click at [1146, 431] on icon "magnifying-glass-plus" at bounding box center [1149, 429] width 10 height 10
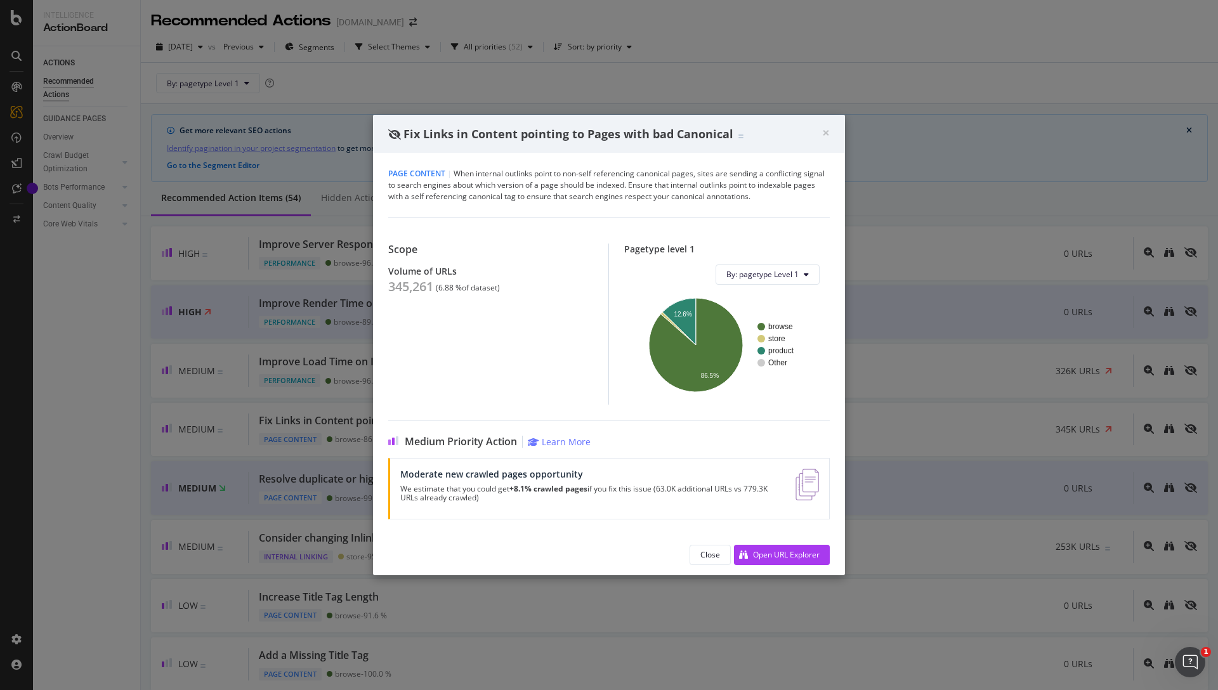
click at [831, 129] on div "× Close Fix Links in Content pointing to Pages with bad Canonical" at bounding box center [609, 134] width 472 height 38
click at [822, 132] on span "×" at bounding box center [826, 133] width 8 height 18
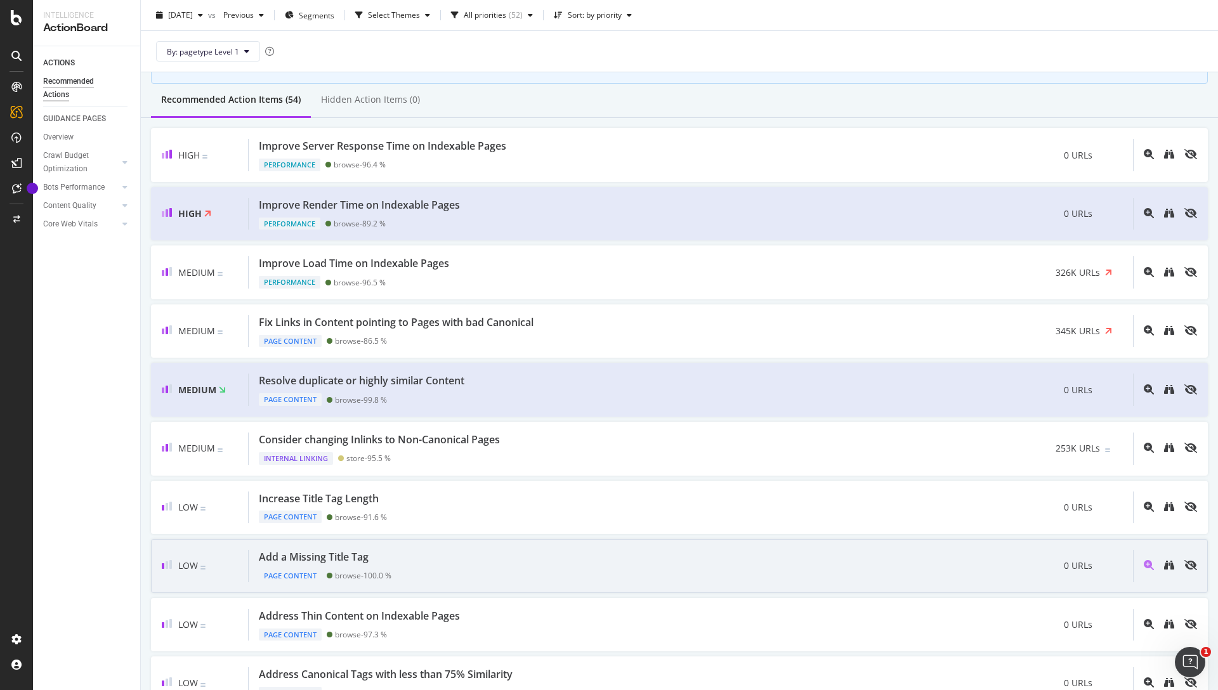
scroll to position [109, 0]
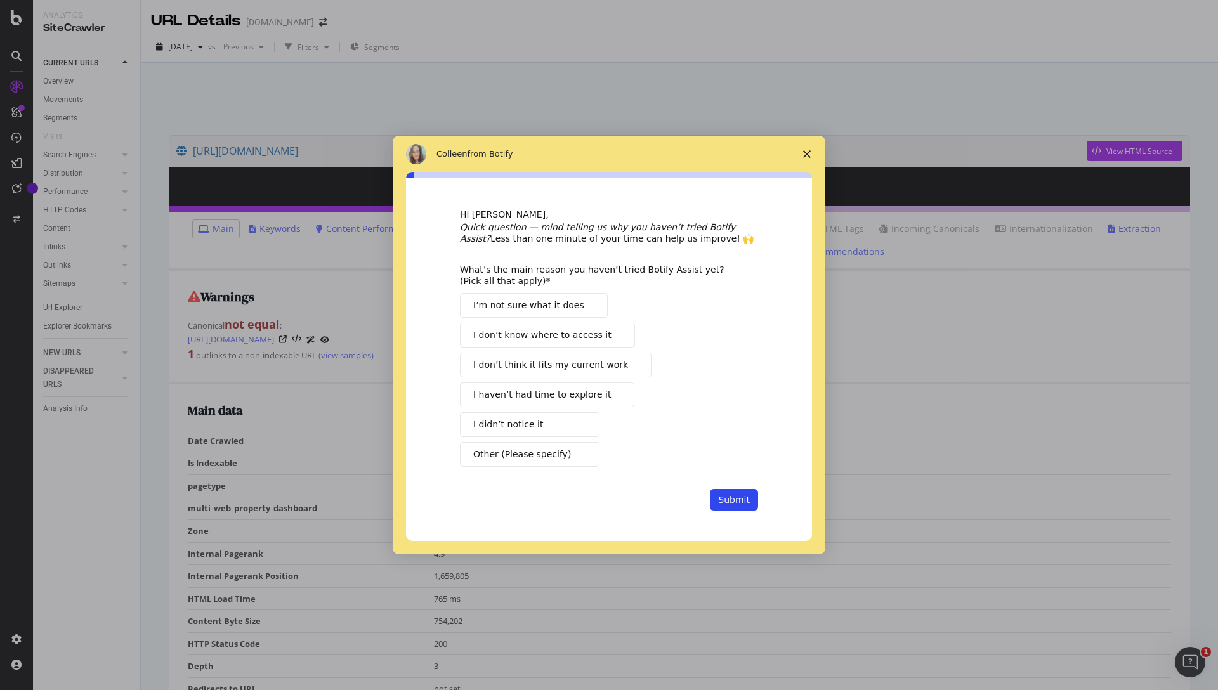
click at [806, 156] on icon "Close survey" at bounding box center [807, 154] width 8 height 8
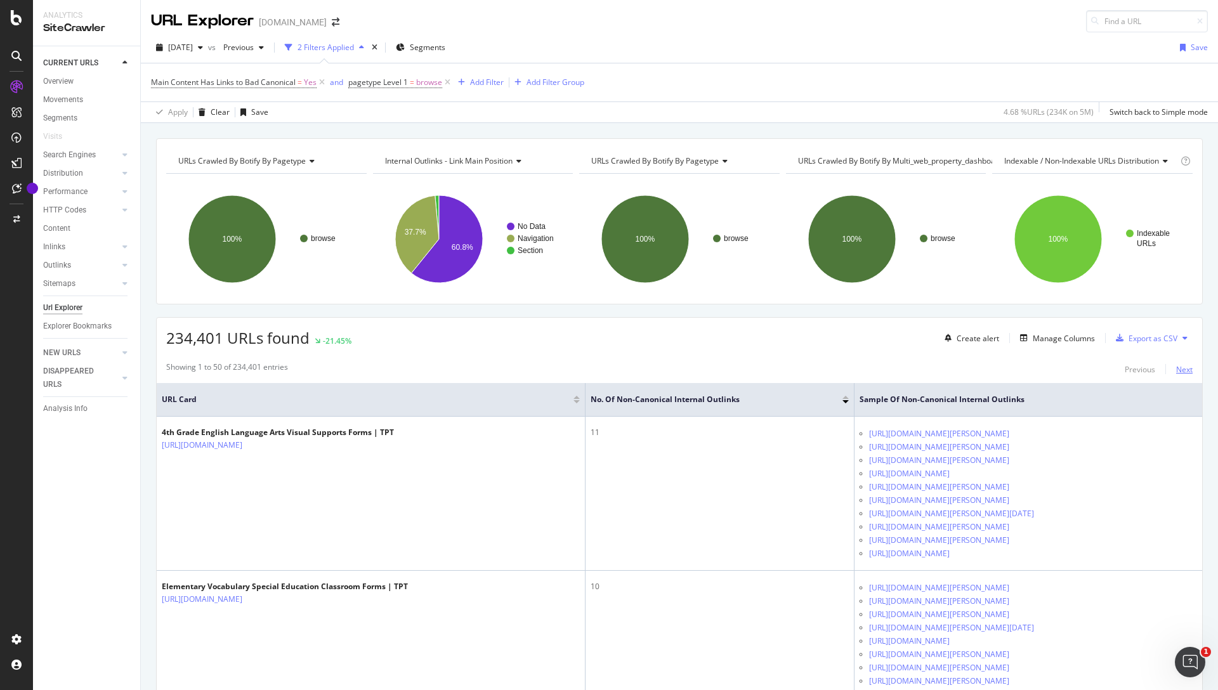
click at [1188, 368] on div "Next" at bounding box center [1184, 369] width 16 height 11
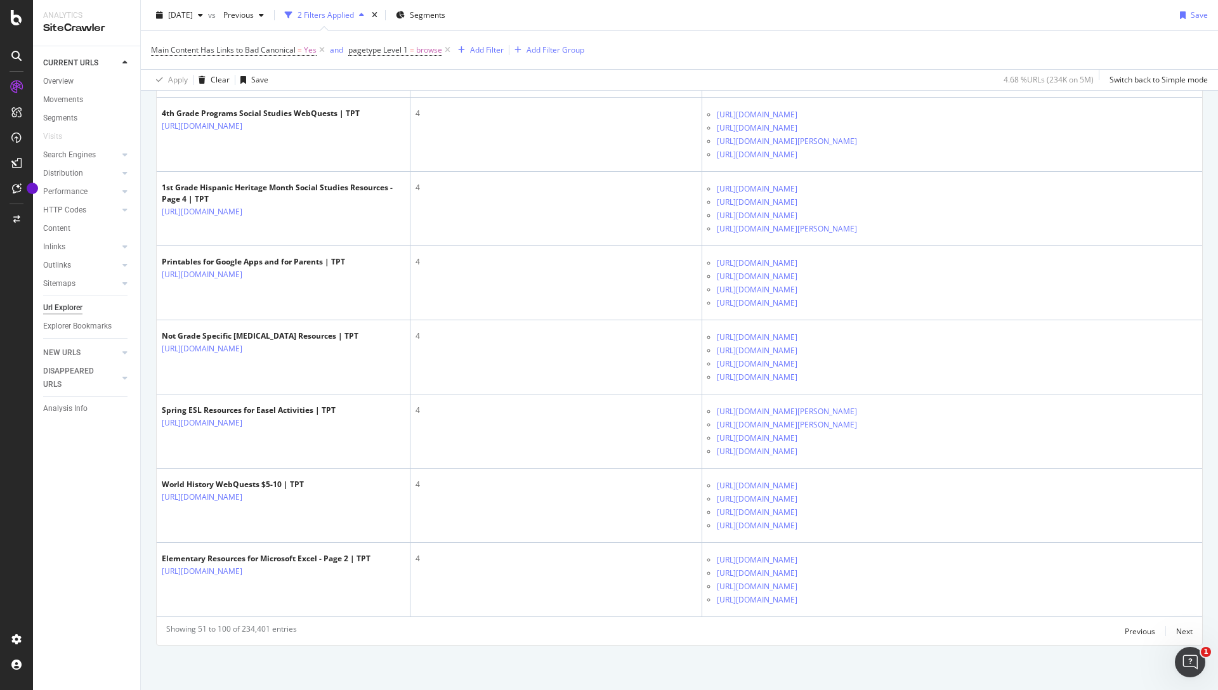
scroll to position [5288, 0]
